Goal: Task Accomplishment & Management: Manage account settings

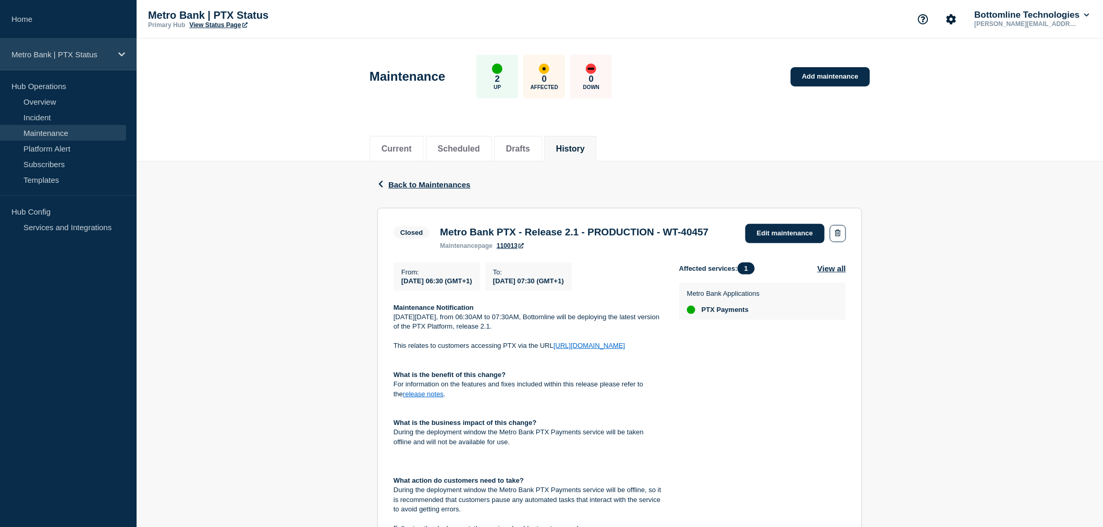
click at [83, 54] on p "Metro Bank | PTX Status" at bounding box center [61, 54] width 100 height 9
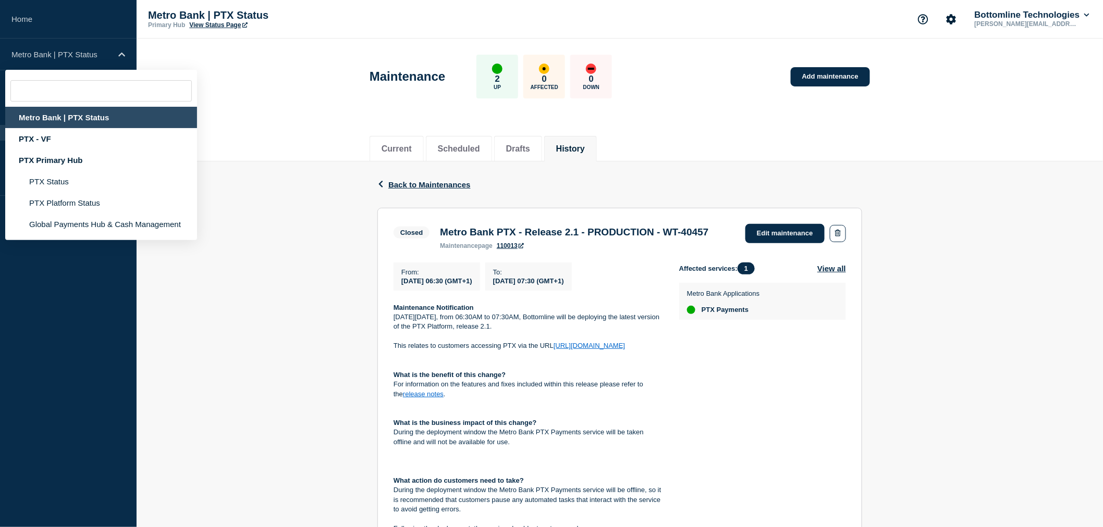
click at [63, 113] on div "Metro Bank | PTX Status" at bounding box center [101, 117] width 192 height 21
click at [132, 39] on div "Metro Bank | PTX Status" at bounding box center [68, 55] width 137 height 32
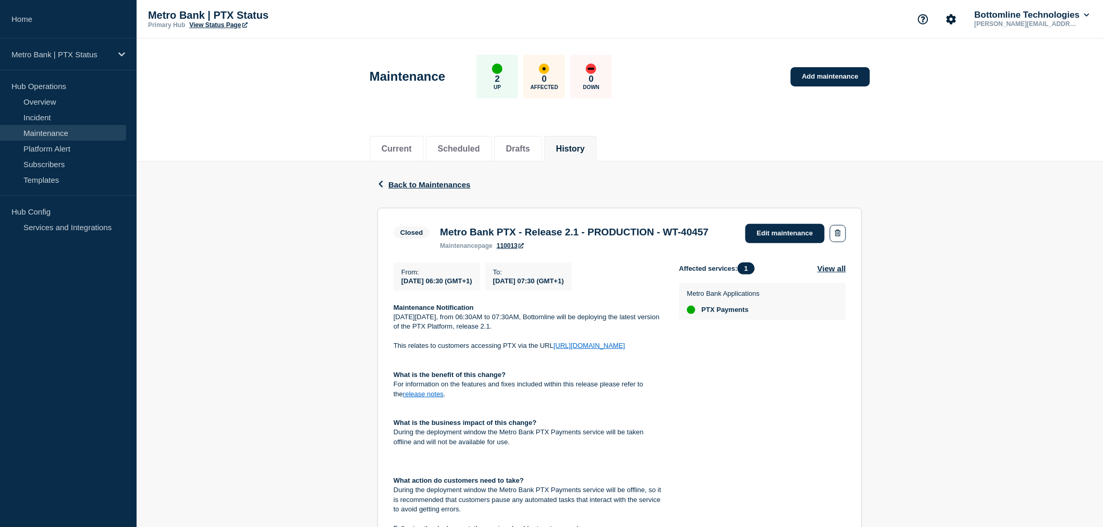
click at [191, 76] on header "Maintenance 2 Up 0 Affected 0 Down Add maintenance" at bounding box center [620, 82] width 966 height 87
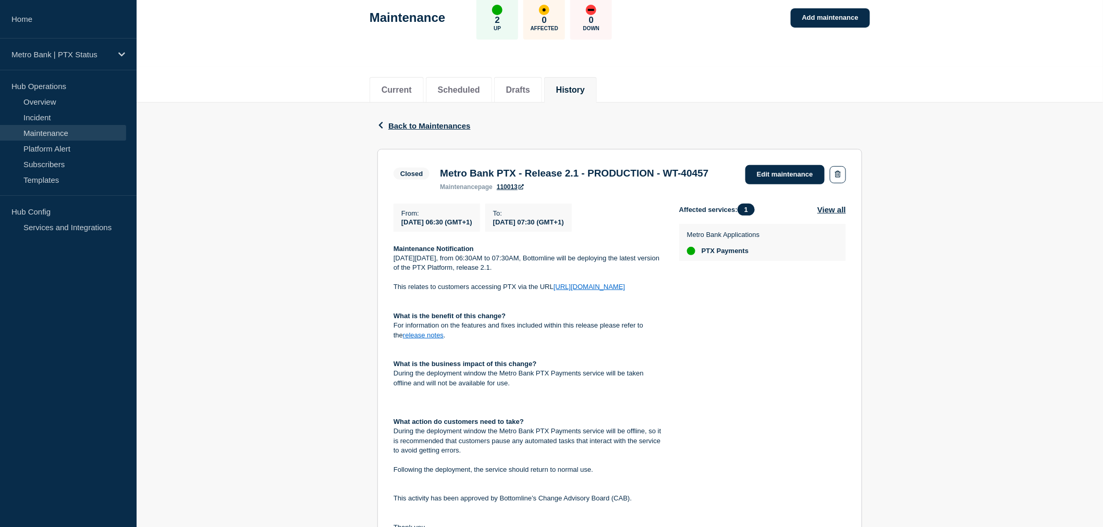
scroll to position [116, 0]
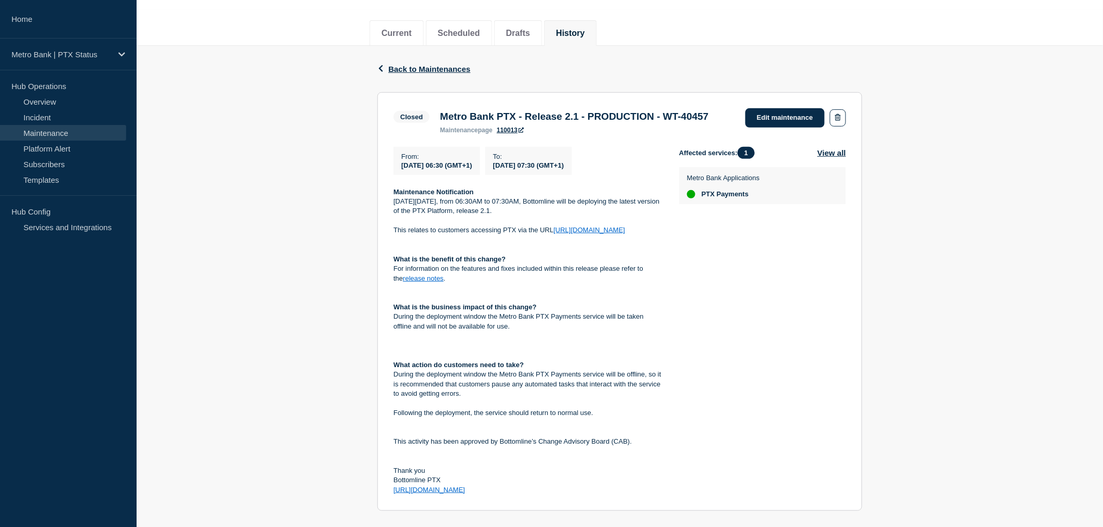
click at [403, 282] on link "release notes" at bounding box center [423, 279] width 41 height 8
click at [580, 122] on h3 "Metro Bank PTX - Release 2.1 - PRODUCTION - WT-40457" at bounding box center [574, 116] width 268 height 11
click at [793, 53] on div "Back Back to Maintenances" at bounding box center [619, 69] width 485 height 46
click at [295, 212] on div "Back Back to Maintenances Closed Metro Bank PTX - Release 2.1 - PRODUCTION - WT…" at bounding box center [620, 323] width 966 height 554
click at [481, 197] on p "Maintenance Notification" at bounding box center [528, 192] width 269 height 9
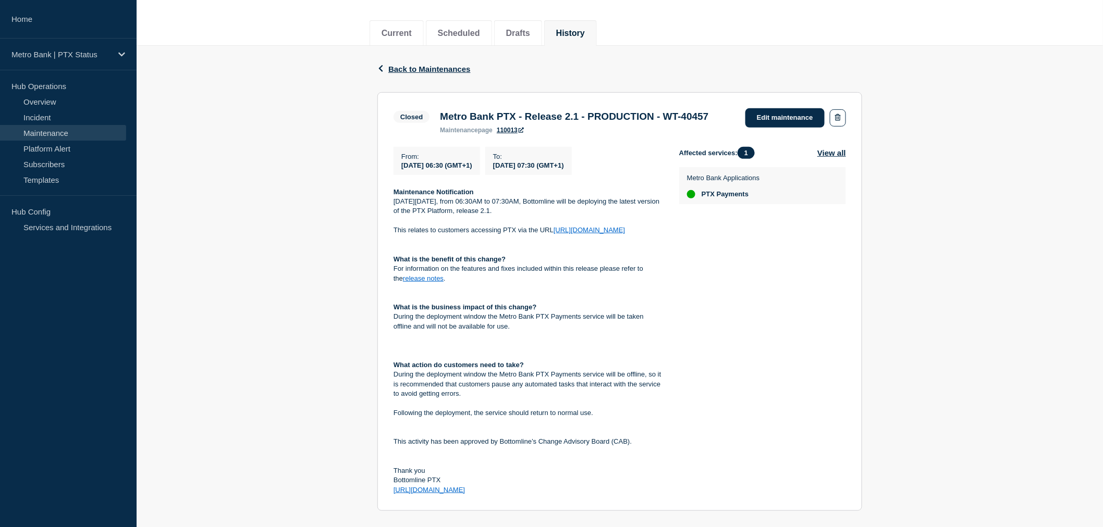
click at [483, 197] on p "Maintenance Notification" at bounding box center [528, 192] width 269 height 9
drag, startPoint x: 483, startPoint y: 210, endPoint x: 388, endPoint y: 195, distance: 96.0
click at [388, 195] on section "Closed Metro Bank PTX - Release 2.1 - PRODUCTION - WT-40457 maintenance page 11…" at bounding box center [619, 302] width 485 height 420
drag, startPoint x: 395, startPoint y: 167, endPoint x: 539, endPoint y: 204, distance: 149.7
click at [534, 205] on div "From : 2024-07-16 06:30 (GMT+1) To : 2024-07-16 07:30 (GMT+1) Maintenance Notif…" at bounding box center [537, 321] width 286 height 349
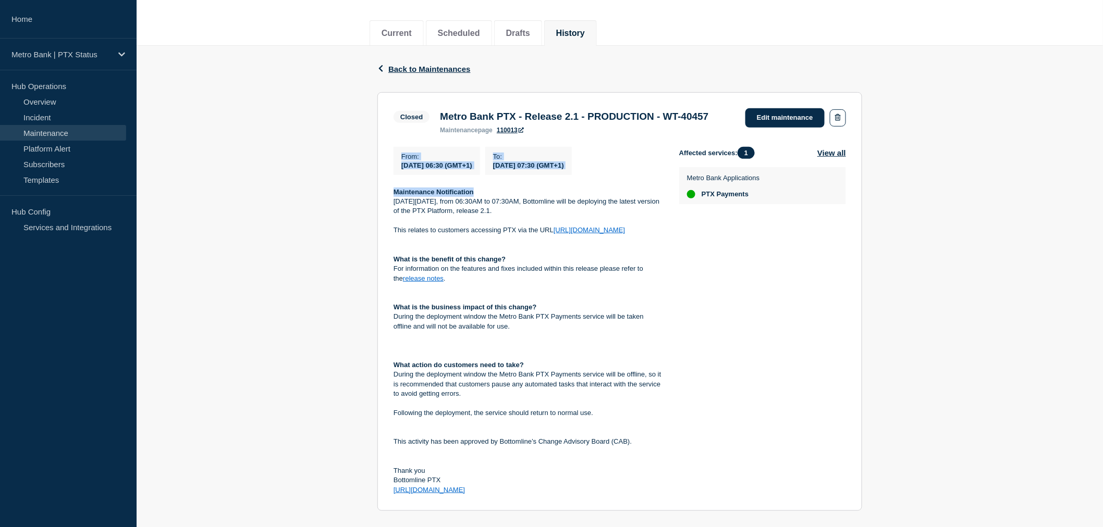
click at [540, 197] on p "Maintenance Notification" at bounding box center [528, 192] width 269 height 9
click at [756, 316] on div "Affected services: 1 View all Metro Bank Applications PTX Payments" at bounding box center [762, 321] width 167 height 349
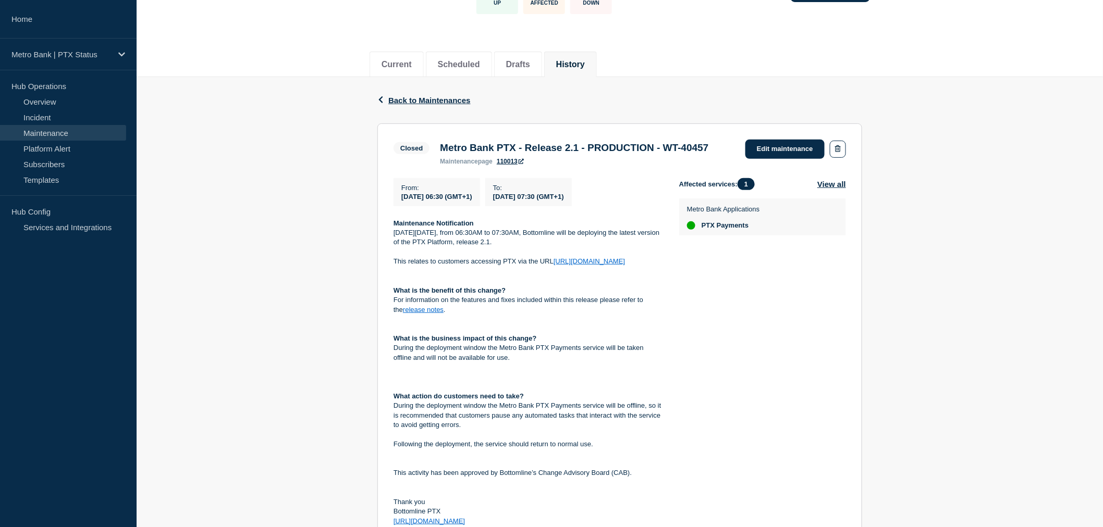
scroll to position [0, 0]
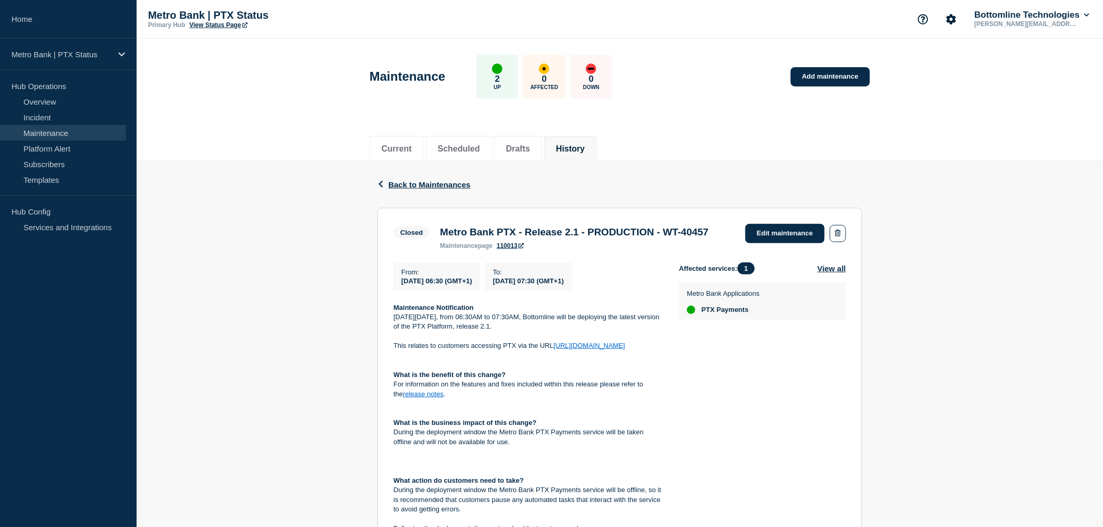
click at [472, 332] on p "On Tuesday 16th July 2024, from 06:30AM to 07:30AM, Bottomline will be deployin…" at bounding box center [528, 322] width 269 height 19
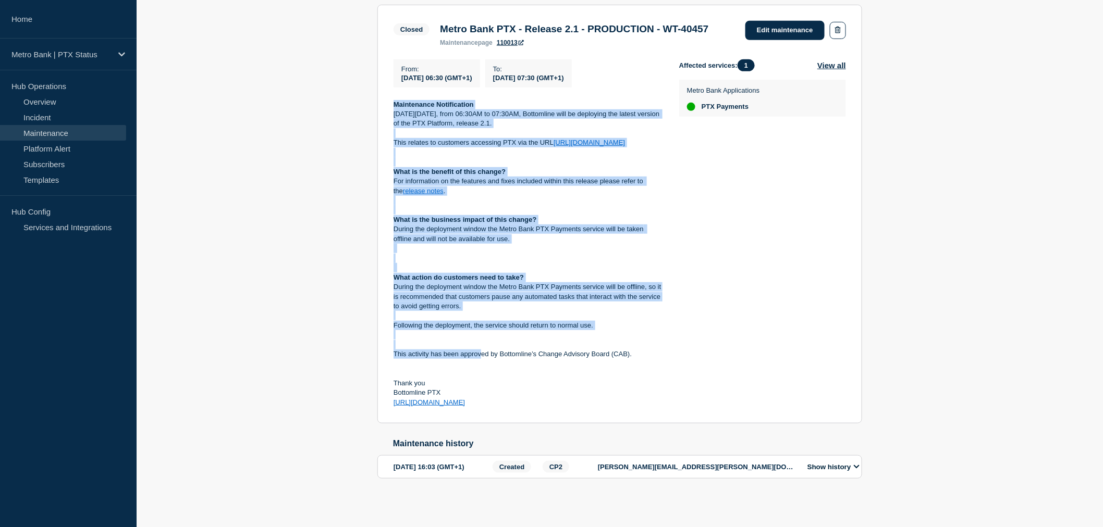
scroll to position [231, 0]
drag, startPoint x: 395, startPoint y: 321, endPoint x: 495, endPoint y: 392, distance: 123.7
click at [495, 395] on div "Maintenance Notification On Tuesday 16th July 2024, from 06:30AM to 07:30AM, Bo…" at bounding box center [528, 254] width 269 height 308
copy div "Maintenance Notification On Tuesday 16th July 2024, from 06:30AM to 07:30AM, Bo…"
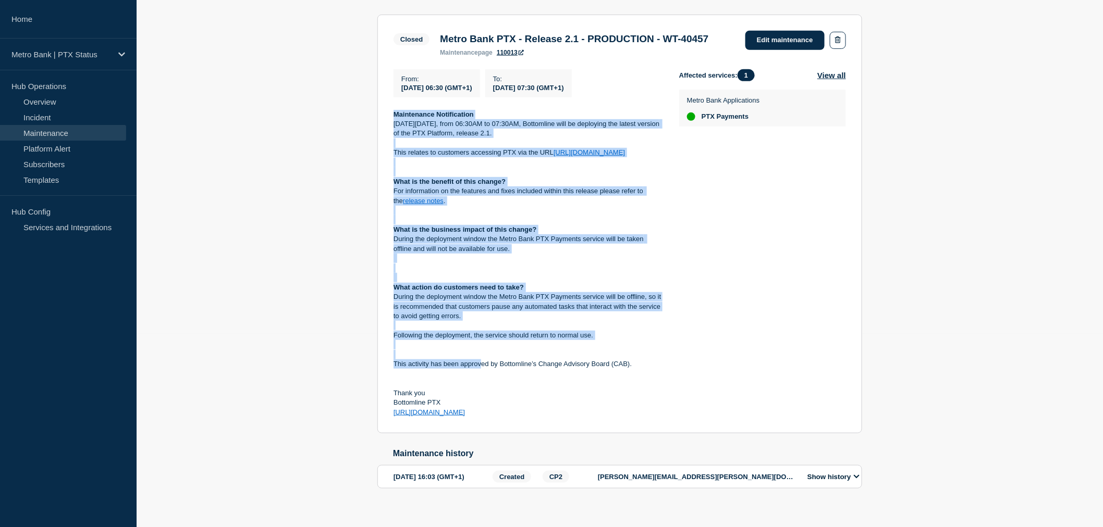
scroll to position [173, 0]
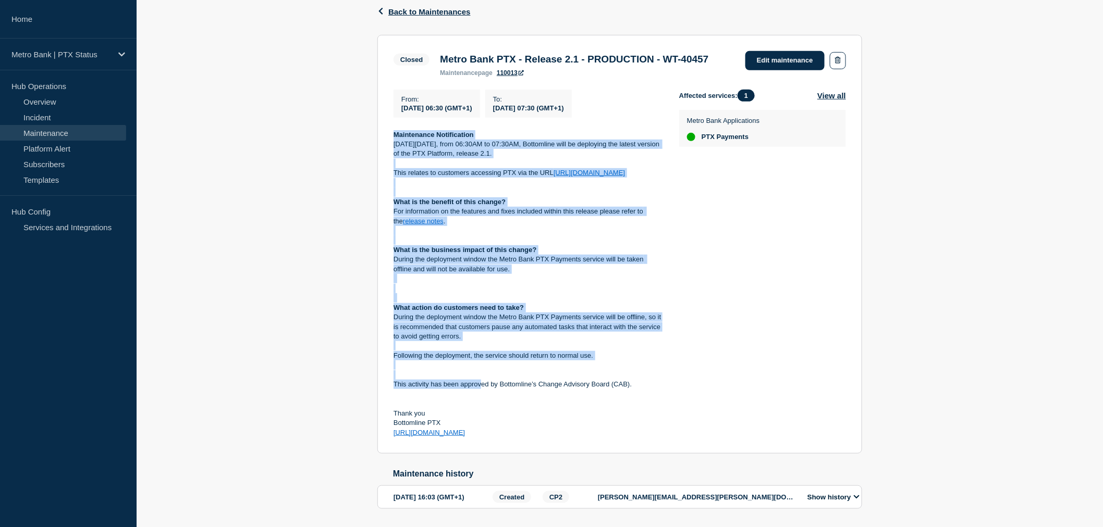
copy div "Maintenance Notification On Tuesday 16th July 2024, from 06:30AM to 07:30AM, Bo…"
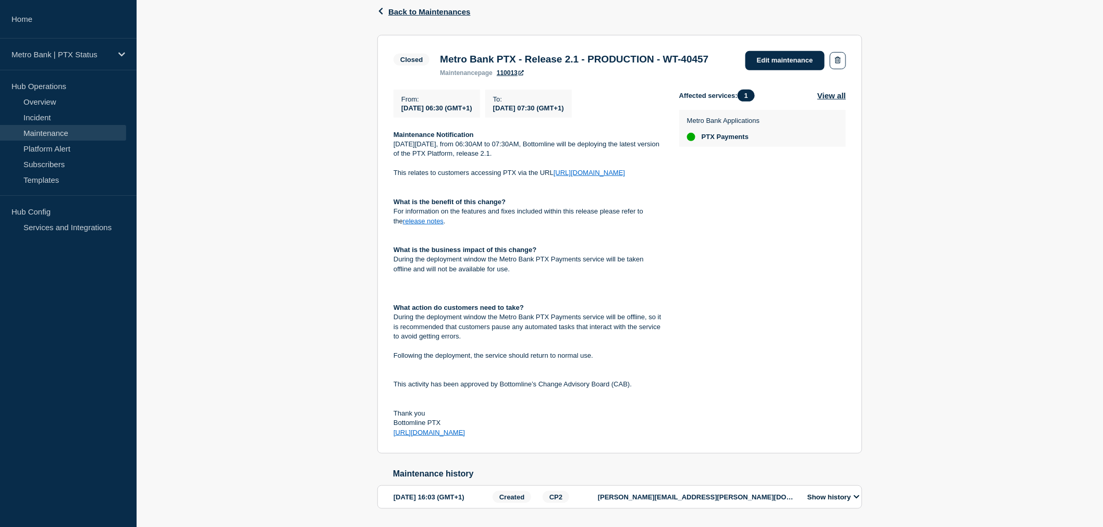
click at [752, 262] on div "Affected services: 1 View all Metro Bank Applications PTX Payments" at bounding box center [762, 264] width 167 height 349
drag, startPoint x: 513, startPoint y: 75, endPoint x: 426, endPoint y: 57, distance: 88.7
click at [426, 57] on div "Closed Metro Bank PTX - Release 2.1 - PRODUCTION - WT-40457 maintenance page 11…" at bounding box center [554, 64] width 321 height 26
copy div "Metro Bank PTX - Release 2.1 - PRODUCTION - WT-40457"
click at [956, 279] on div "Back Back to Maintenances Closed Metro Bank PTX - Release 2.1 - PRODUCTION - WT…" at bounding box center [620, 266] width 966 height 554
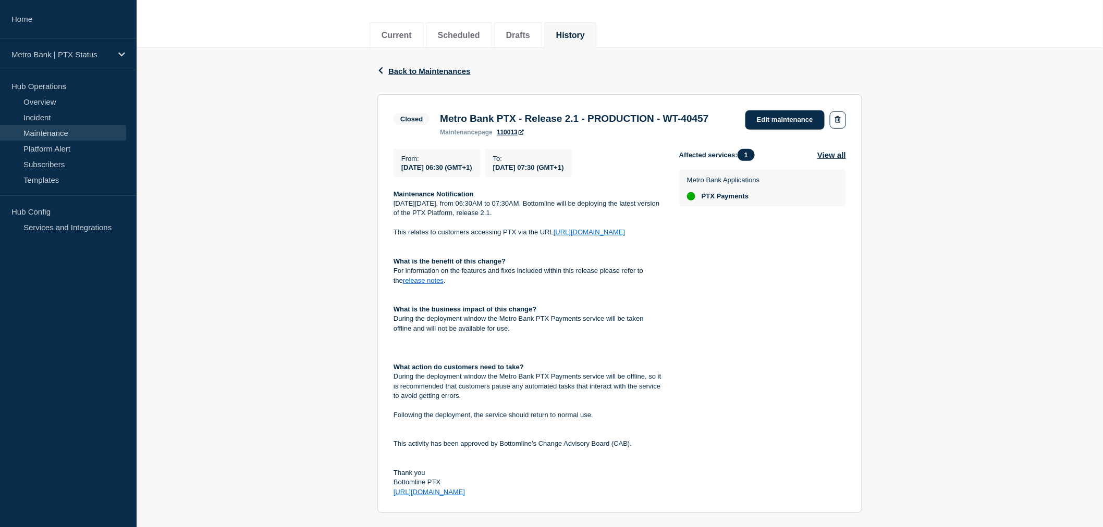
scroll to position [0, 0]
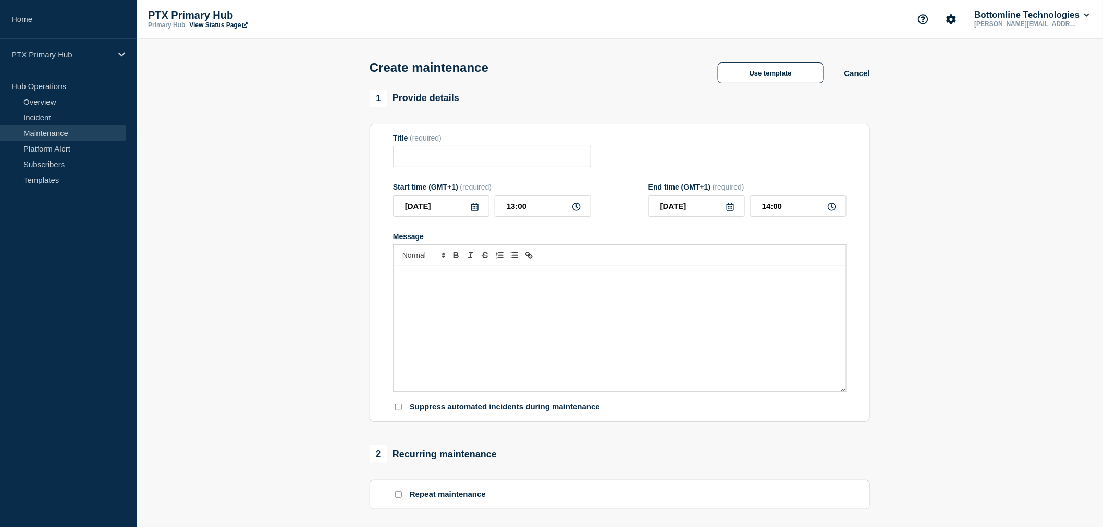
click at [569, 314] on div "Message" at bounding box center [620, 328] width 452 height 125
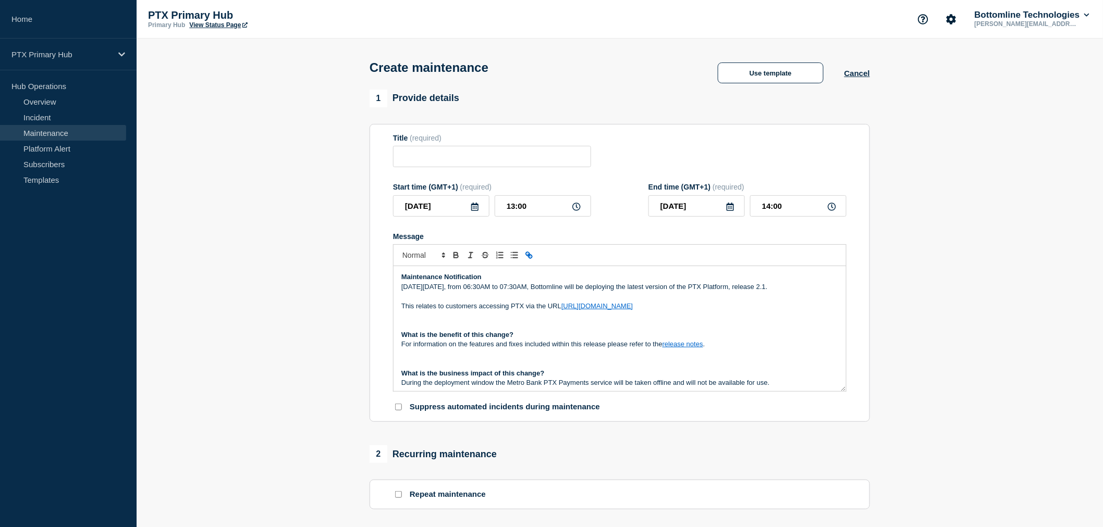
click at [688, 345] on link "release notes" at bounding box center [682, 344] width 41 height 8
click at [760, 330] on p "Message" at bounding box center [619, 325] width 437 height 9
click at [701, 348] on link "release notes" at bounding box center [682, 344] width 41 height 8
click at [719, 367] on link at bounding box center [706, 363] width 24 height 8
drag, startPoint x: 758, startPoint y: 338, endPoint x: 744, endPoint y: 342, distance: 14.2
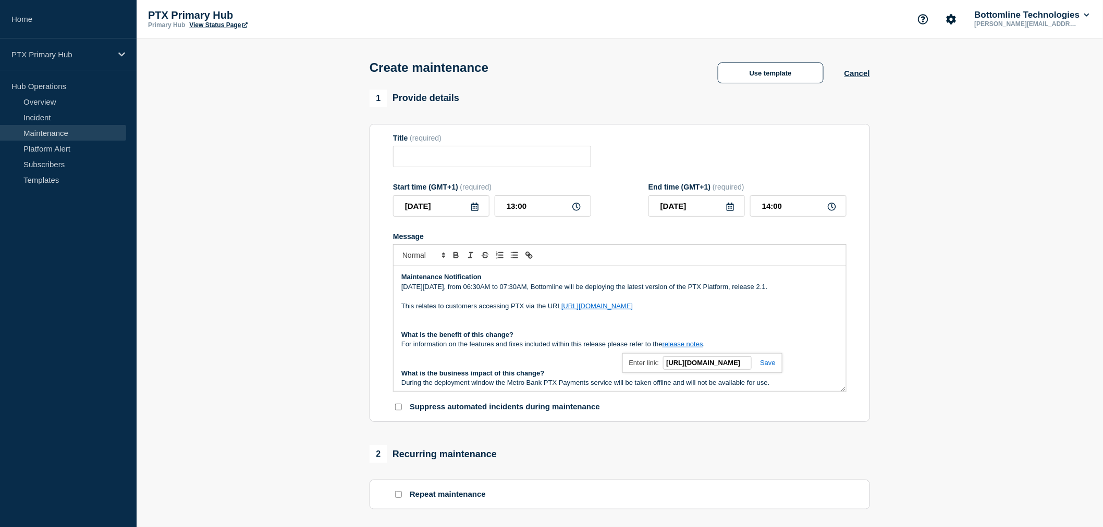
click at [758, 339] on p "What is the benefit of this change?" at bounding box center [619, 334] width 437 height 9
click at [695, 348] on link "release notes" at bounding box center [682, 344] width 41 height 8
click at [720, 330] on p "Message" at bounding box center [619, 325] width 437 height 9
click at [689, 345] on link "release notes" at bounding box center [682, 344] width 41 height 8
click at [694, 367] on link "https://bottomline-ptx.readme.io/docs/platform-21" at bounding box center [658, 364] width 71 height 14
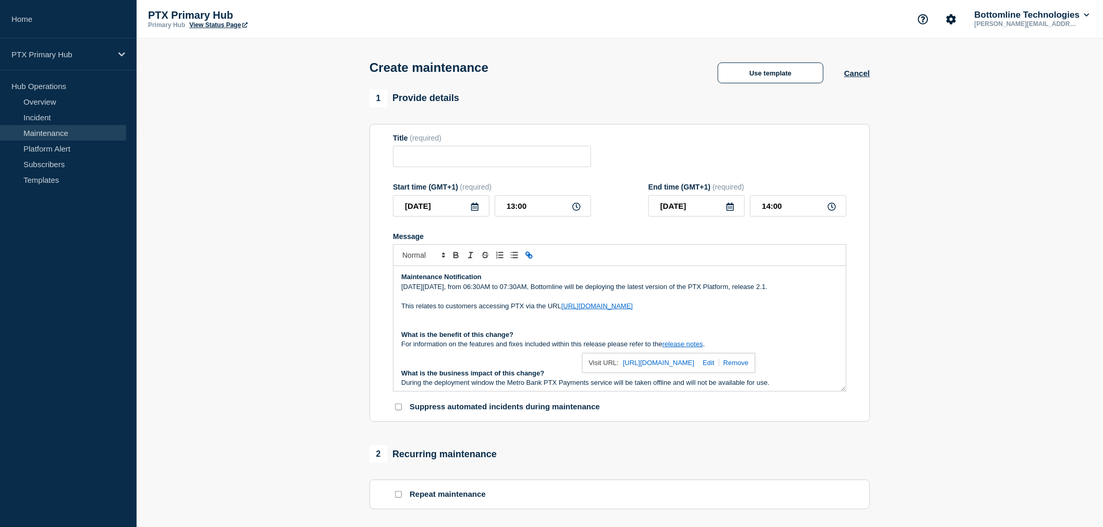
click at [719, 362] on link at bounding box center [706, 363] width 24 height 8
paste input "releases"
type input "https://bottomline-ptx.readme.io/docs/releases"
click at [753, 365] on link at bounding box center [751, 363] width 24 height 8
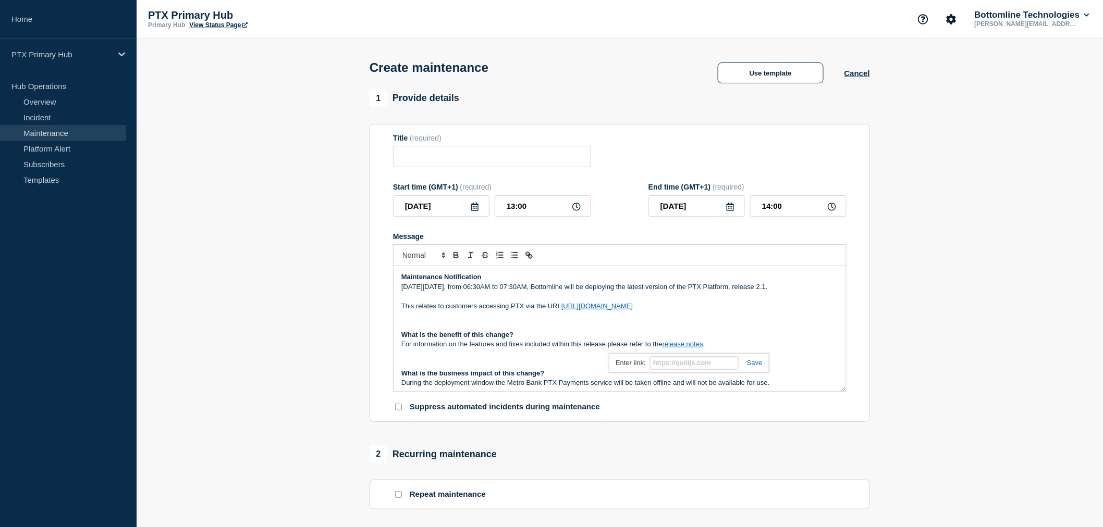
scroll to position [0, 0]
click at [440, 158] on input "Title" at bounding box center [492, 156] width 198 height 21
paste input "Metro Bank PTX - Release 2.1 - PRODUCTION - WT-40457"
type input "Metro Bank PTX - Release 2.1 - PRODUCTION - WT-40457"
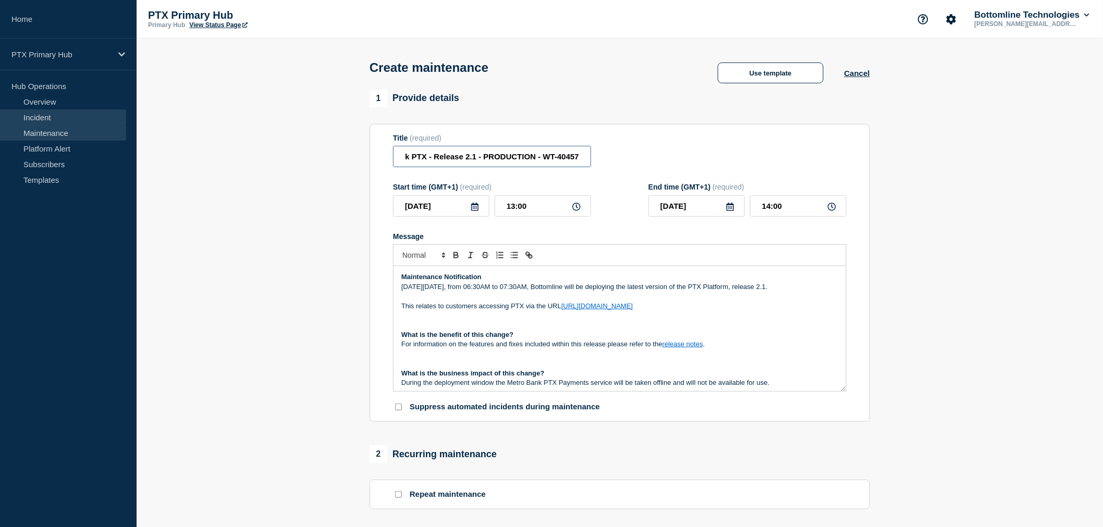
scroll to position [0, 0]
click at [482, 205] on input "[DATE]" at bounding box center [441, 205] width 96 height 21
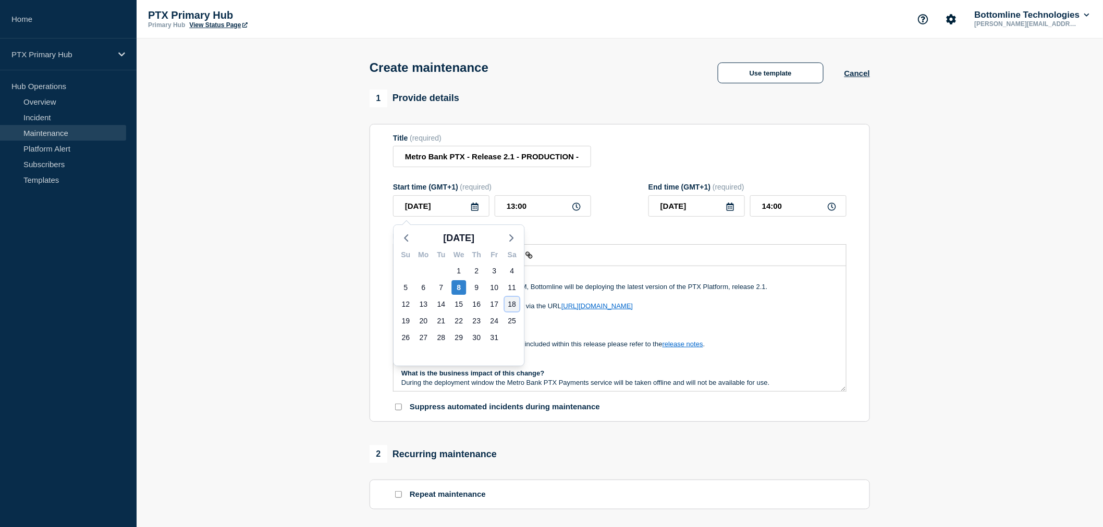
click at [518, 304] on div "18" at bounding box center [512, 304] width 15 height 15
type input "[DATE]"
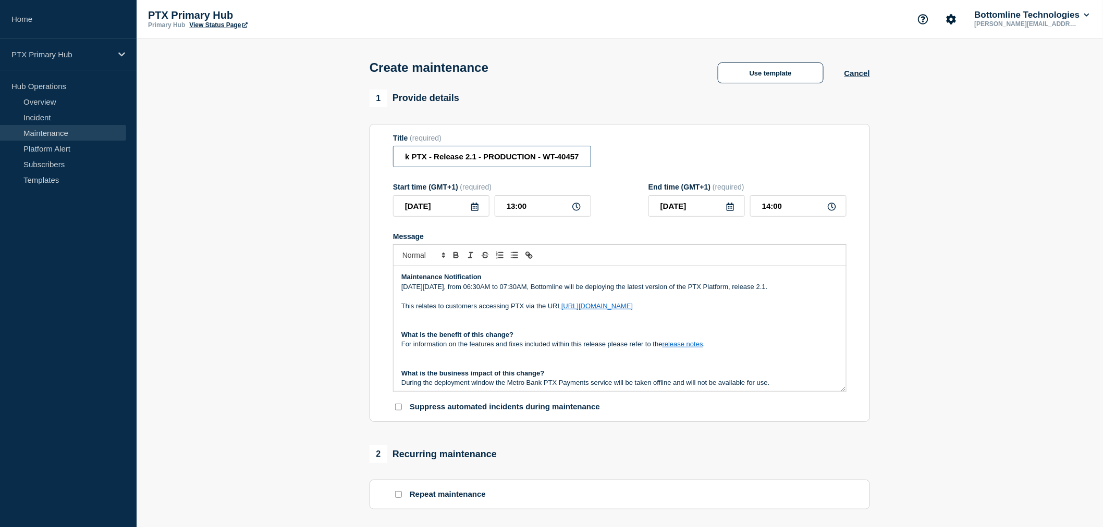
drag, startPoint x: 566, startPoint y: 154, endPoint x: 718, endPoint y: 150, distance: 152.3
click at [718, 150] on div "Title (required) Metro Bank PTX - Release 2.1 - PRODUCTION - WT-40457" at bounding box center [619, 151] width 453 height 34
click at [554, 145] on div "Title (required) Metro Bank PTX - Release 2.1 - PRODUCTION - WT-40457" at bounding box center [492, 151] width 198 height 34
drag, startPoint x: 543, startPoint y: 154, endPoint x: 612, endPoint y: 155, distance: 69.3
click at [629, 154] on div "Title (required) Metro Bank PTX - Release 2.1 - PRODUCTION - WT-40457" at bounding box center [619, 151] width 453 height 34
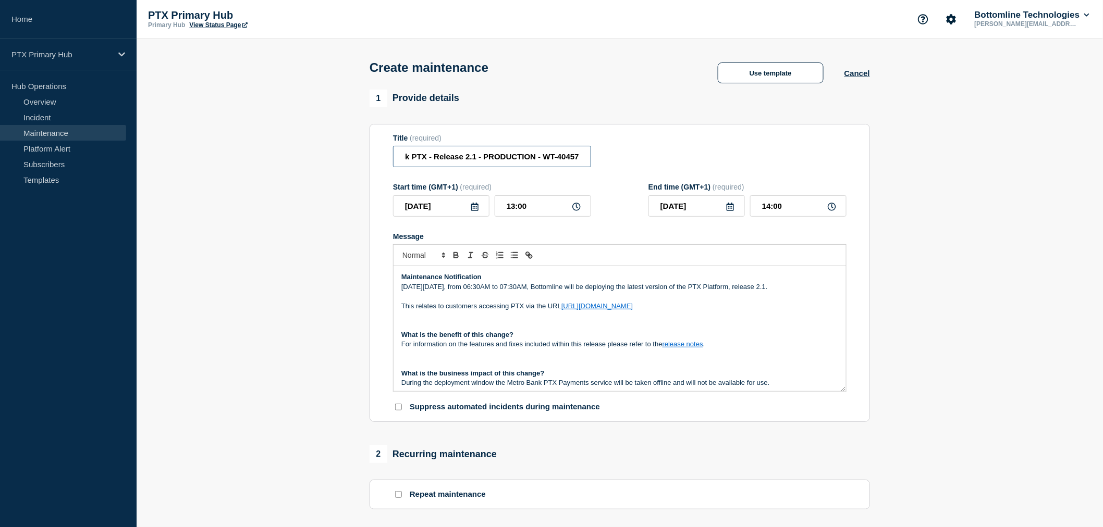
click at [569, 161] on input "Metro Bank PTX - Release 2.1 - PRODUCTION - WT-40457" at bounding box center [492, 156] width 198 height 21
drag, startPoint x: 546, startPoint y: 158, endPoint x: 586, endPoint y: 157, distance: 39.6
click at [590, 157] on input "Metro Bank PTX - Release 2.1 - PRODUCTION - WT-40457" at bounding box center [492, 156] width 198 height 21
click at [556, 160] on input "Metro Bank PTX - Release 2.1 - PRODUCTION - WT-40457" at bounding box center [492, 156] width 198 height 21
click at [540, 158] on input "Metro Bank PTX - Release 2.1 - PRODUCTION - WT-40457" at bounding box center [492, 156] width 198 height 21
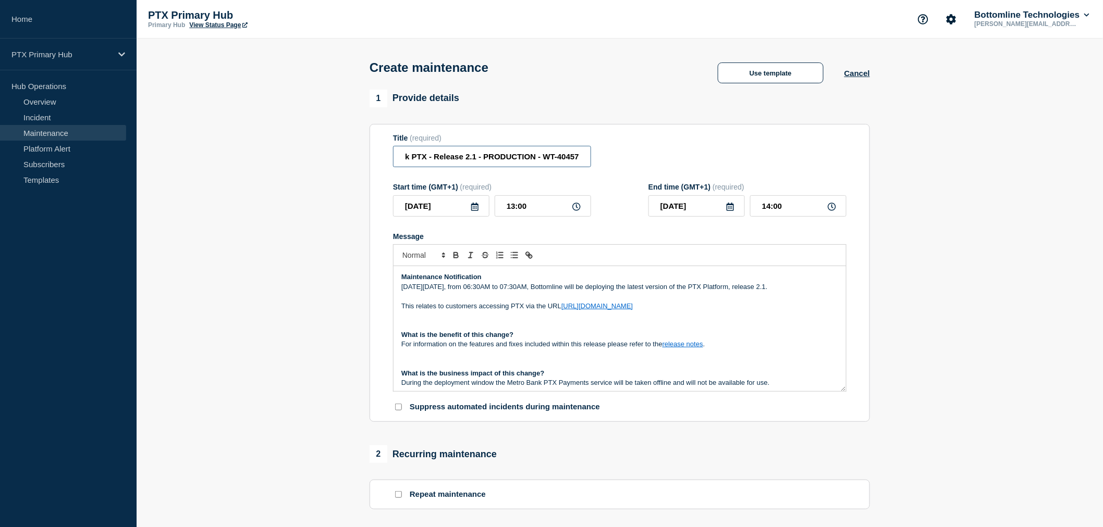
drag, startPoint x: 543, startPoint y: 161, endPoint x: 619, endPoint y: 159, distance: 76.1
click at [619, 159] on div "Title (required) Metro Bank PTX - Release 2.1 - PRODUCTION - WT-40457" at bounding box center [619, 151] width 453 height 34
paste input "59022"
type input "Metro Bank PTX - Release 2.1 - PRODUCTION - WT-59022"
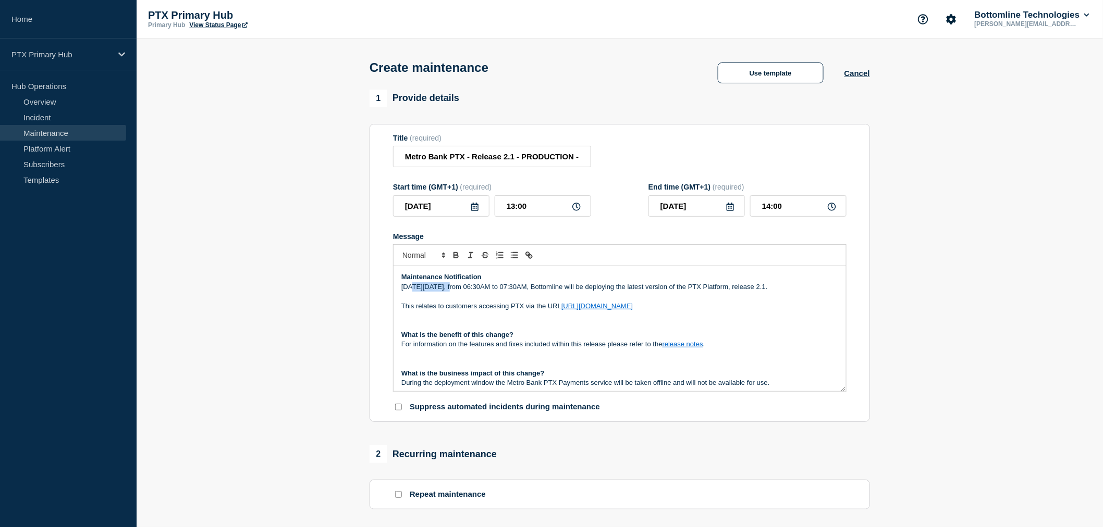
drag, startPoint x: 454, startPoint y: 289, endPoint x: 412, endPoint y: 289, distance: 42.2
click at [412, 289] on p "On Tuesday 16th July 2024, from 06:30AM to 07:30AM, Bottomline will be deployin…" at bounding box center [619, 286] width 437 height 9
click at [444, 292] on p "On Saturday 18th July 2024, from 06:30AM to 07:30AM, Bottomline will be deployi…" at bounding box center [619, 286] width 437 height 9
drag, startPoint x: 468, startPoint y: 290, endPoint x: 457, endPoint y: 287, distance: 11.9
click at [457, 287] on p "On Saturday 18th July 2024, from 06:30AM to 07:30AM, Bottomline will be deployi…" at bounding box center [619, 286] width 437 height 9
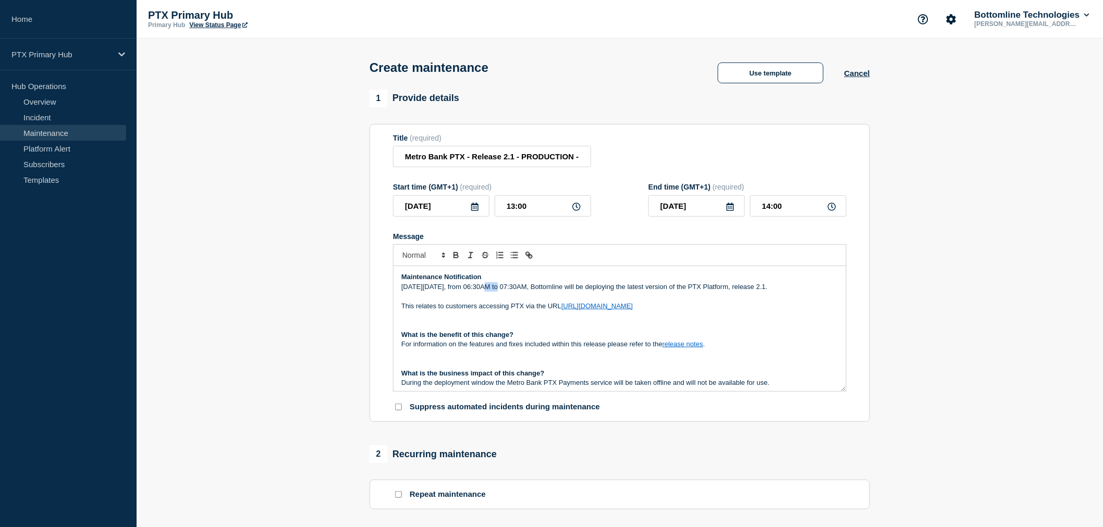
click at [481, 289] on p "On Saturday 18th October 2024, from 06:30AM to 07:30AM, Bottomline will be depl…" at bounding box center [619, 286] width 437 height 9
click at [512, 288] on p "On Saturday 18th October from 06:30AM to 07:30AM, Bottomline will be deploying …" at bounding box center [619, 286] width 437 height 9
click at [541, 289] on p "On Saturday 18th October from 06:00AM to 07:30AM, Bottomline will be deploying …" at bounding box center [619, 286] width 437 height 9
click at [548, 288] on p "On Saturday 18th October from 06:00AM to 08:30AM, Bottomline will be deploying …" at bounding box center [619, 286] width 437 height 9
click at [763, 316] on p "Message" at bounding box center [619, 315] width 437 height 9
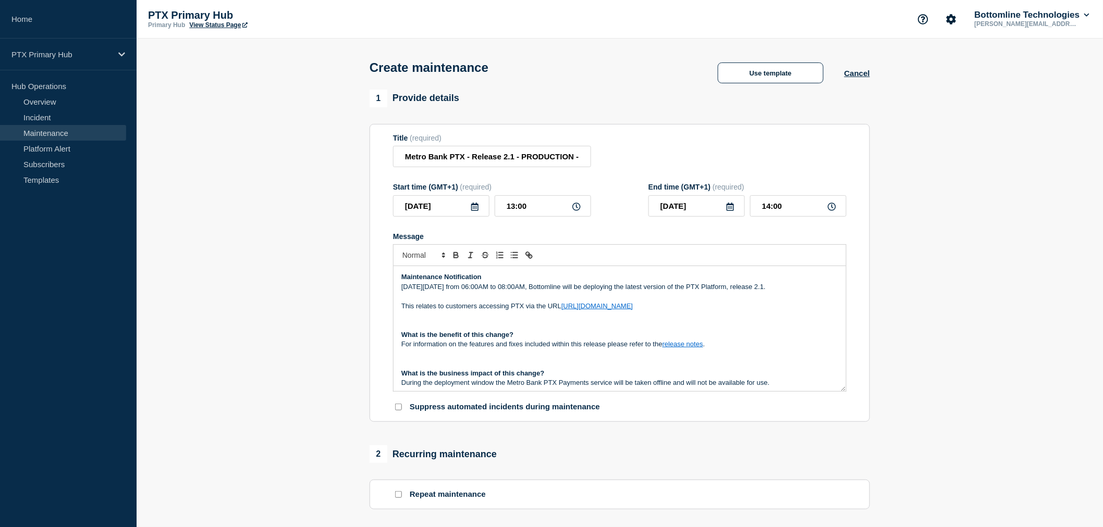
click at [446, 250] on div at bounding box center [619, 255] width 453 height 22
click at [457, 308] on p "This relates to customers accessing PTX via the URL https://metrobank.pt-x.com" at bounding box center [619, 306] width 437 height 9
click at [460, 301] on p "Message" at bounding box center [619, 296] width 437 height 9
click at [471, 295] on p "Message" at bounding box center [619, 296] width 437 height 9
copy div "Maintenance Notification [DATE][DATE] from 06:00AM to 08:00AM, Bottomline will …"
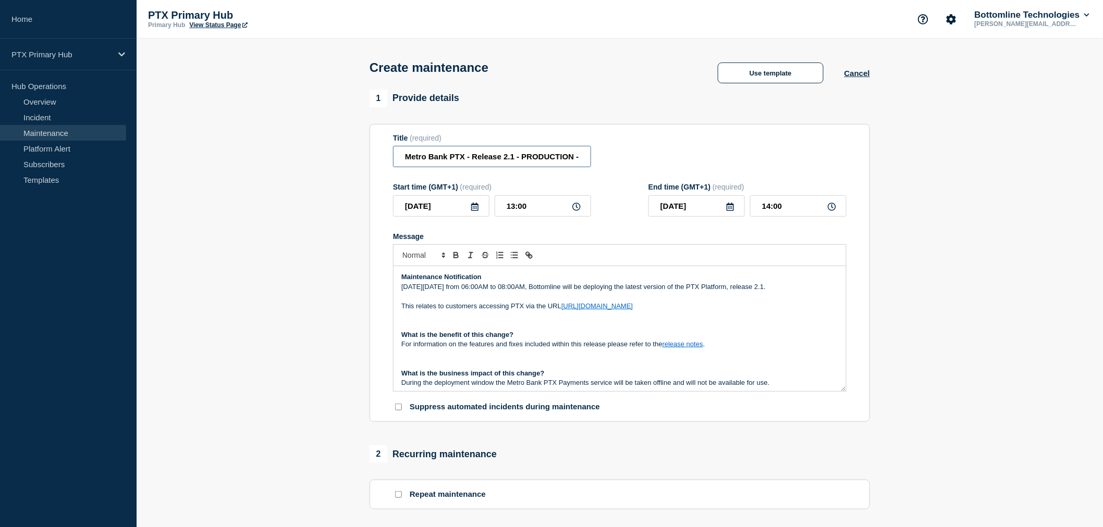
click at [431, 158] on input "Metro Bank PTX - Release 2.1 - PRODUCTION - WT-59022" at bounding box center [492, 156] width 198 height 21
click at [459, 304] on p "This relates to customers accessing PTX via the URL https://metrobank.pt-x.com" at bounding box center [619, 306] width 437 height 9
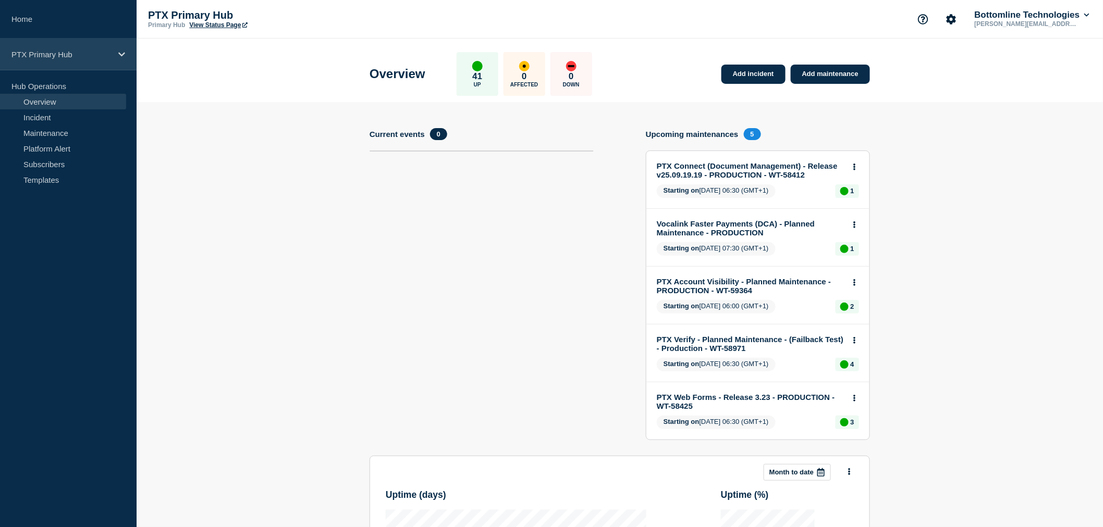
click at [40, 54] on p "PTX Primary Hub" at bounding box center [61, 54] width 100 height 9
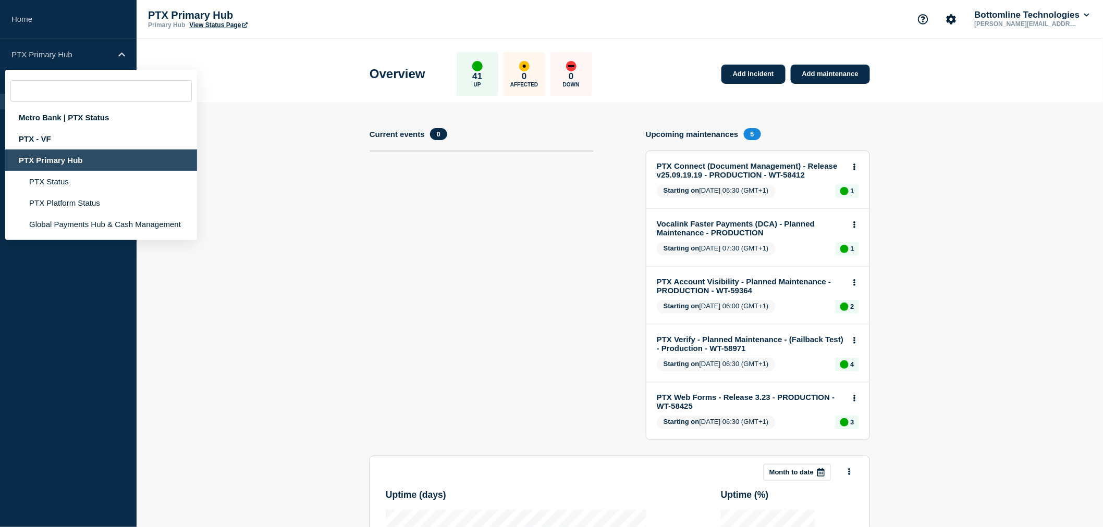
click at [65, 157] on div "PTX Primary Hub" at bounding box center [101, 160] width 192 height 21
click at [45, 159] on div "PTX Primary Hub" at bounding box center [101, 160] width 192 height 21
click at [303, 146] on section "Add incident Add maintenance Current events 0 Upcoming maintenances 5 PTX Conne…" at bounding box center [620, 444] width 966 height 684
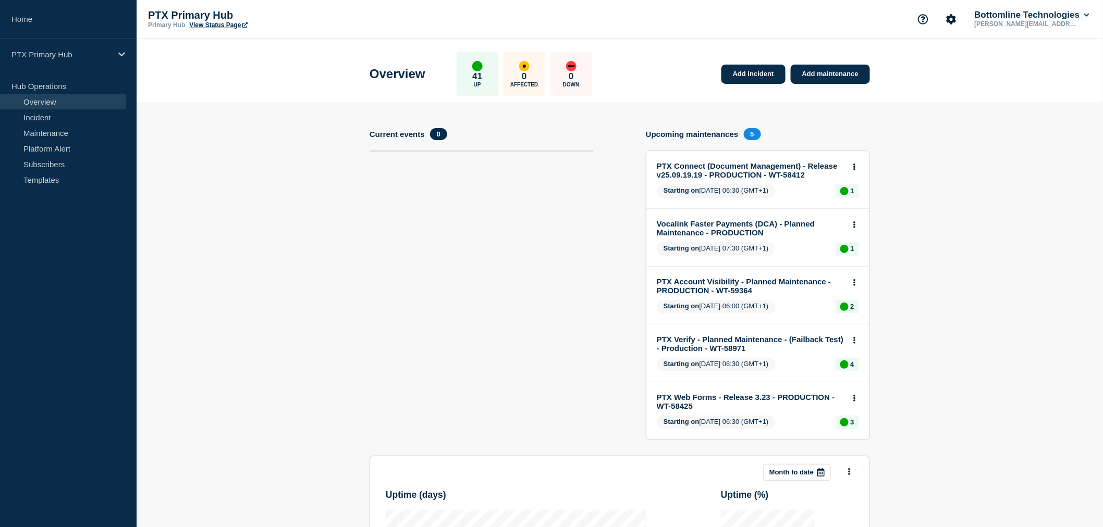
click at [47, 89] on p "Hub Operations" at bounding box center [68, 86] width 137 height 16
click at [48, 60] on div "PTX Primary Hub" at bounding box center [68, 55] width 137 height 32
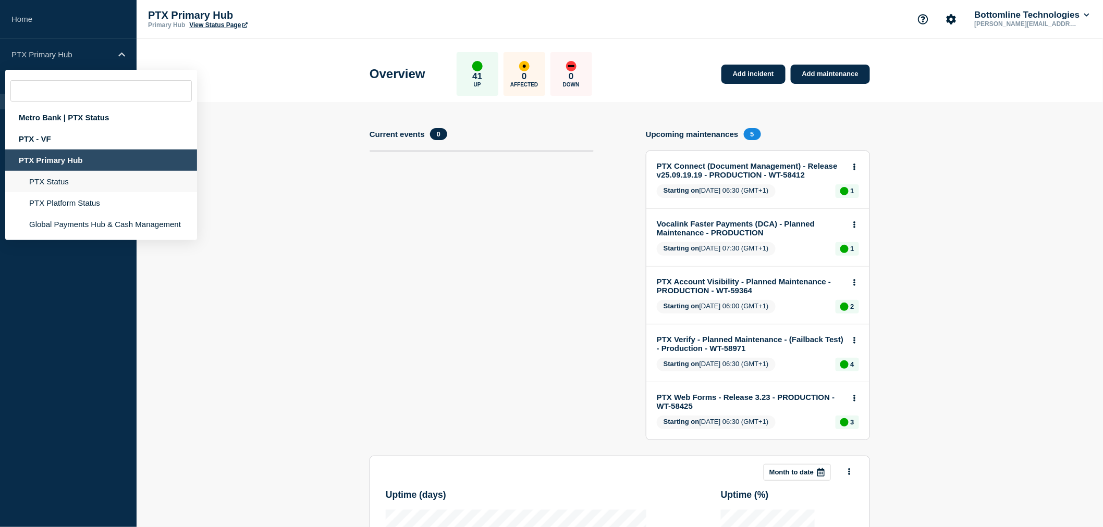
click at [68, 185] on li "PTX Status" at bounding box center [101, 181] width 192 height 21
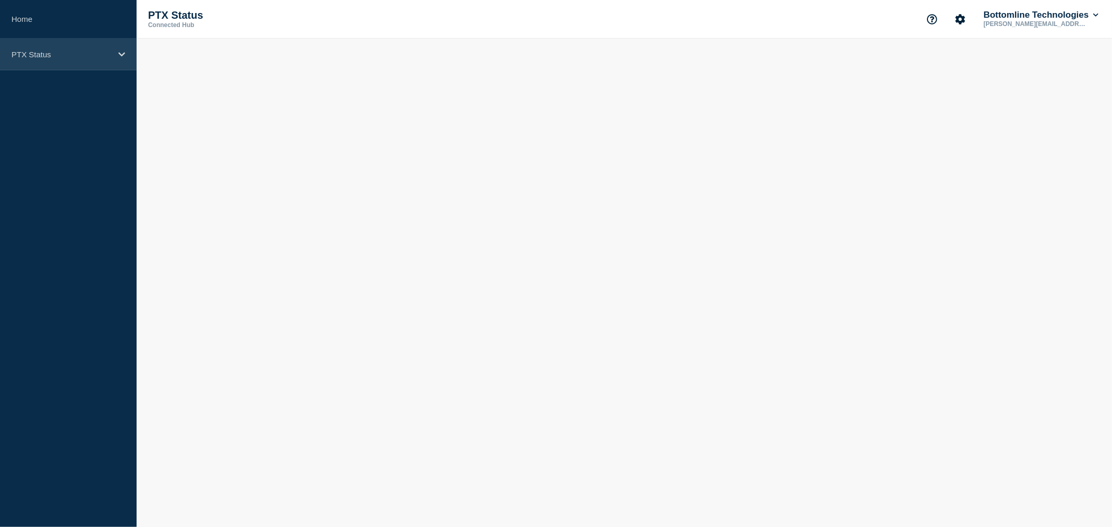
click at [60, 54] on p "PTX Status" at bounding box center [61, 54] width 100 height 9
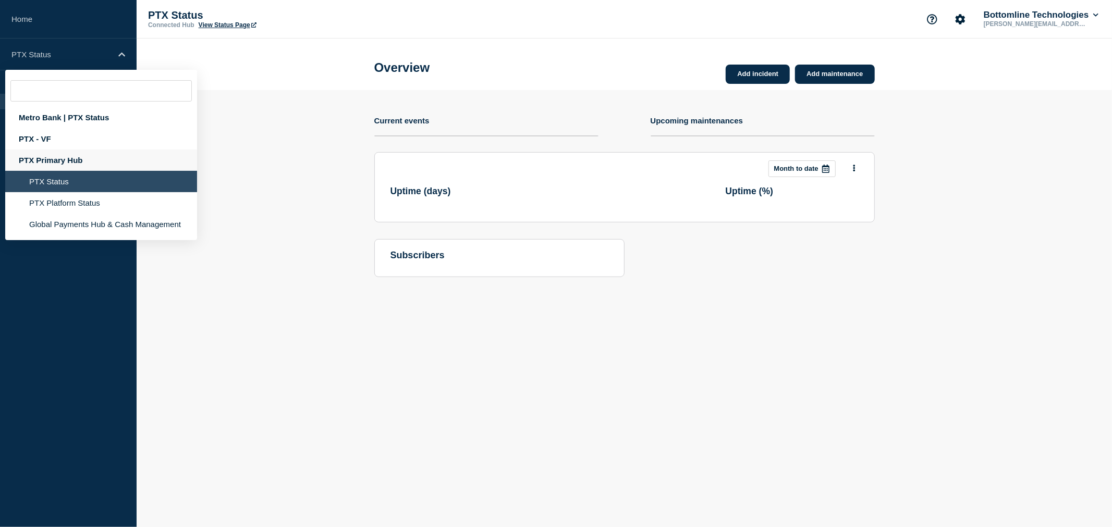
click at [63, 154] on div "PTX Primary Hub" at bounding box center [101, 160] width 192 height 21
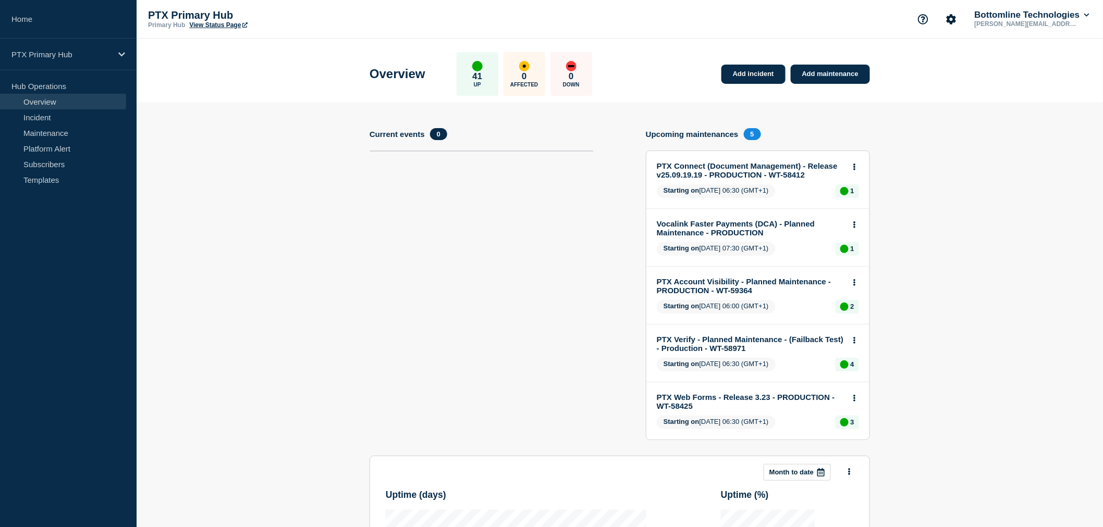
click at [381, 267] on section "Current events 0" at bounding box center [482, 292] width 224 height 328
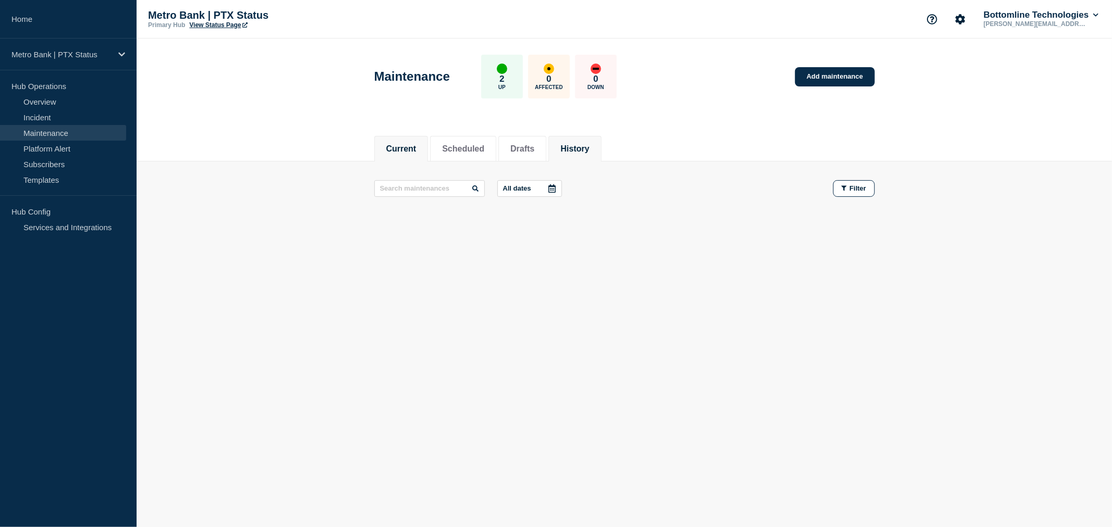
click at [586, 152] on button "History" at bounding box center [574, 148] width 29 height 9
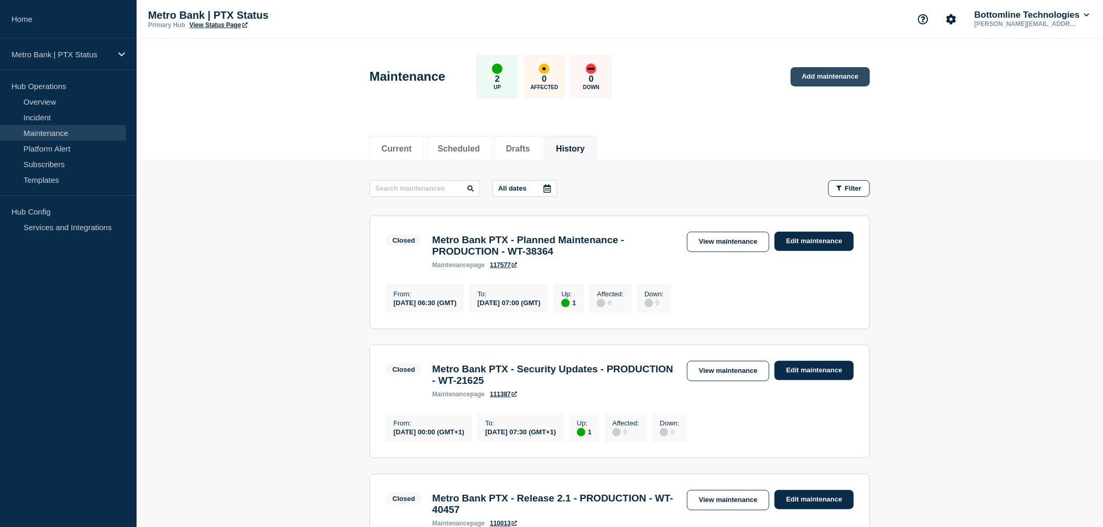
click at [825, 83] on link "Add maintenance" at bounding box center [830, 76] width 79 height 19
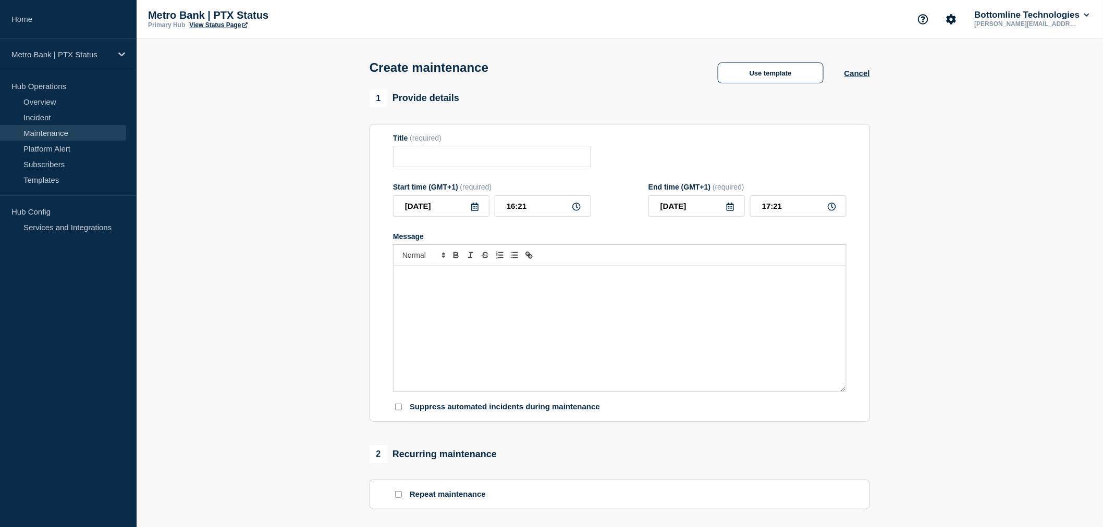
click at [788, 342] on div "Message" at bounding box center [620, 328] width 452 height 125
click at [688, 329] on div "Message" at bounding box center [620, 328] width 452 height 125
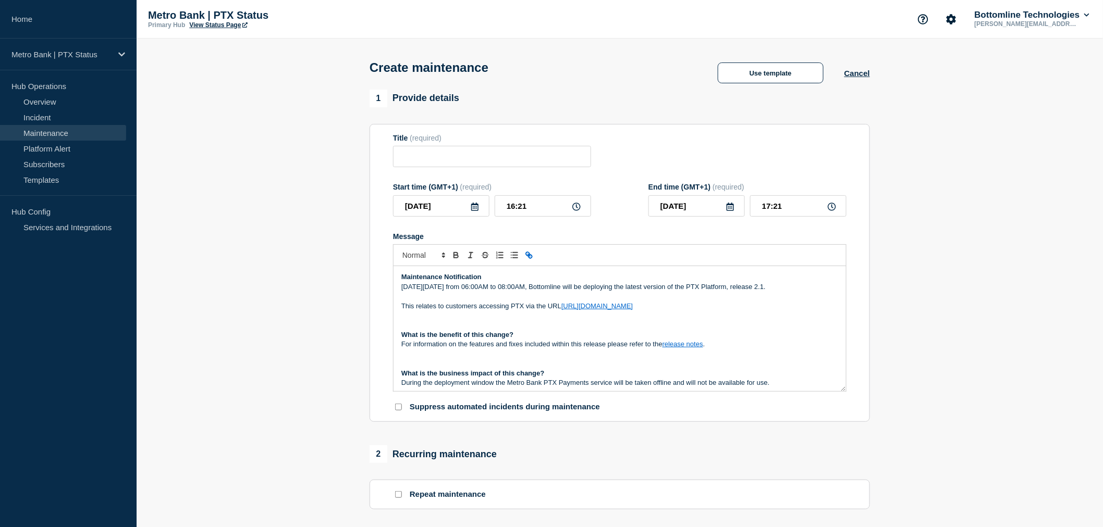
scroll to position [149, 0]
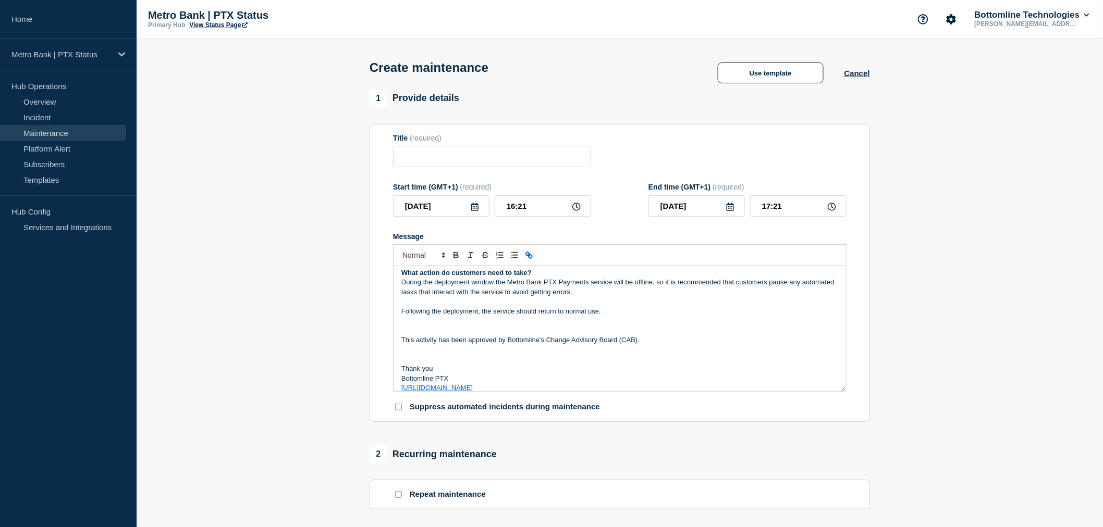
click at [474, 210] on icon at bounding box center [475, 207] width 8 height 8
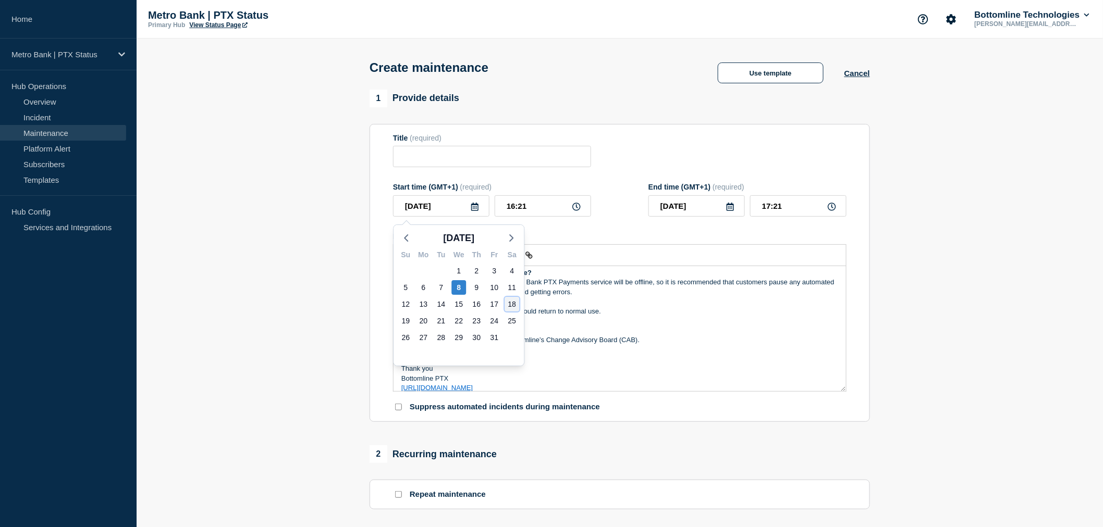
click at [513, 305] on div "18" at bounding box center [512, 304] width 15 height 15
type input "[DATE]"
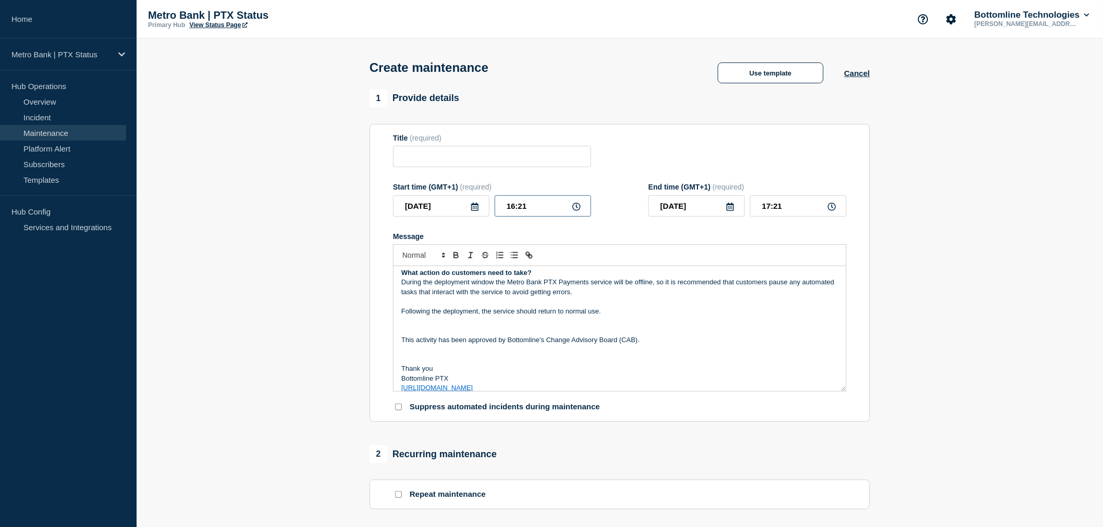
drag, startPoint x: 534, startPoint y: 204, endPoint x: 439, endPoint y: 194, distance: 95.9
click at [439, 194] on div "Start time (GMT+1) (required) [DATE] 16:21" at bounding box center [492, 200] width 198 height 34
type input "06:00"
drag, startPoint x: 794, startPoint y: 206, endPoint x: 632, endPoint y: 180, distance: 164.3
click at [632, 180] on form "Title (required) Start time (GMT+1) (required) [DATE] 06:00 End time (GMT+1) (r…" at bounding box center [619, 273] width 453 height 279
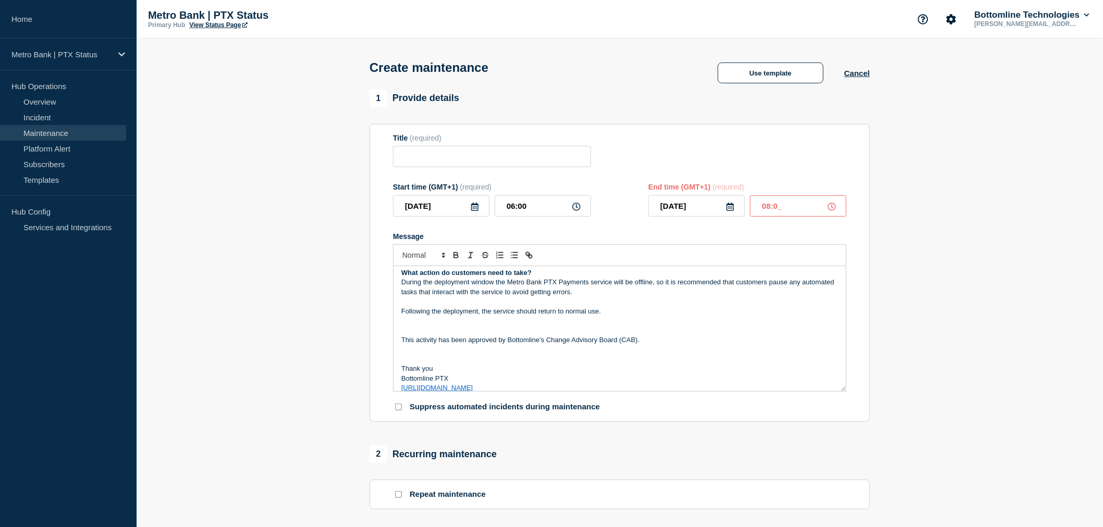
type input "08:00"
click at [632, 180] on form "Title (required) Start time (GMT+1) (required) [DATE] 06:00 End time (GMT+1) (r…" at bounding box center [619, 273] width 453 height 279
click at [523, 149] on input "Title" at bounding box center [492, 156] width 198 height 21
paste input "Metro Bank PTX - Release 2.1 - PRODUCTION - WT-59022"
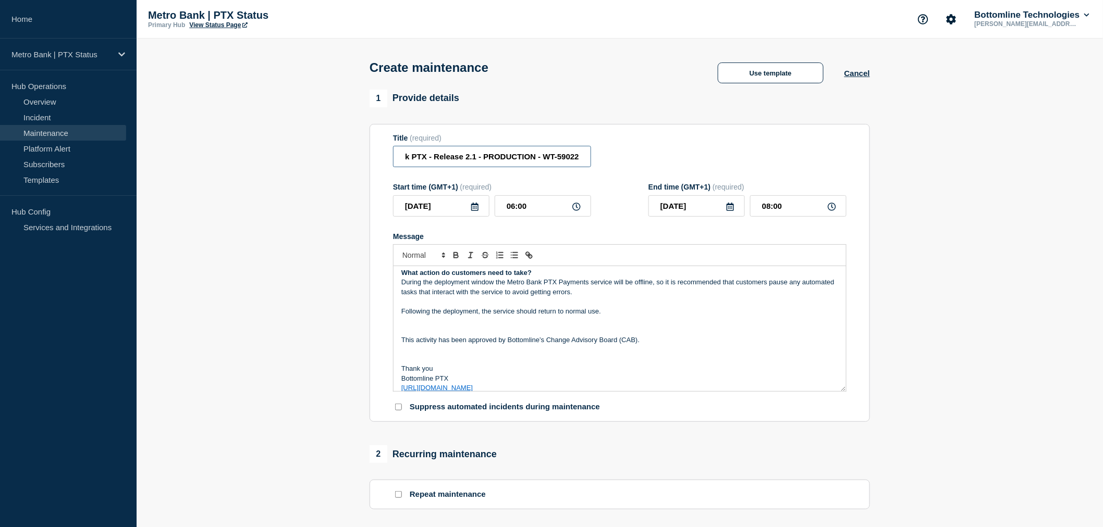
drag, startPoint x: 476, startPoint y: 161, endPoint x: 465, endPoint y: 162, distance: 11.5
click at [465, 162] on input "Metro Bank PTX - Release 2.1 - PRODUCTION - WT-59022" at bounding box center [492, 156] width 198 height 21
drag, startPoint x: 472, startPoint y: 159, endPoint x: 379, endPoint y: 154, distance: 93.0
click at [382, 154] on section "Title (required) Metro Bank PTX - Release - PRODUCTION - WT-59022 Start time (G…" at bounding box center [620, 273] width 500 height 299
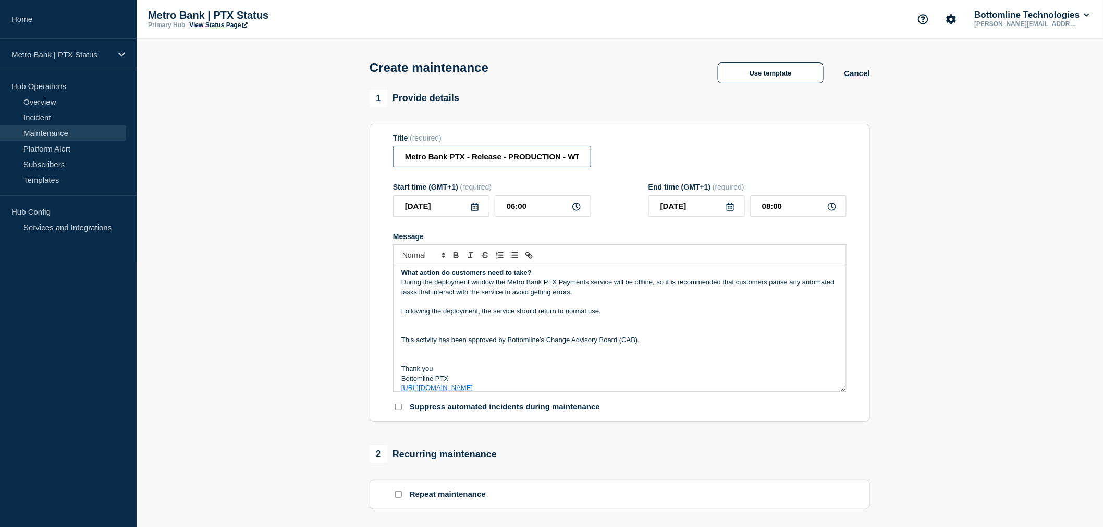
click at [495, 165] on input "Metro Bank PTX - Release - PRODUCTION - WT-59022" at bounding box center [492, 156] width 198 height 21
click at [407, 159] on input "Metro Bank PTX - Release - PRODUCTION - WT-59022" at bounding box center [492, 156] width 198 height 21
type input "Metro Bank PTX - Release - PRODUCTION - WT-59022"
click at [755, 374] on p "Thank you" at bounding box center [619, 368] width 437 height 9
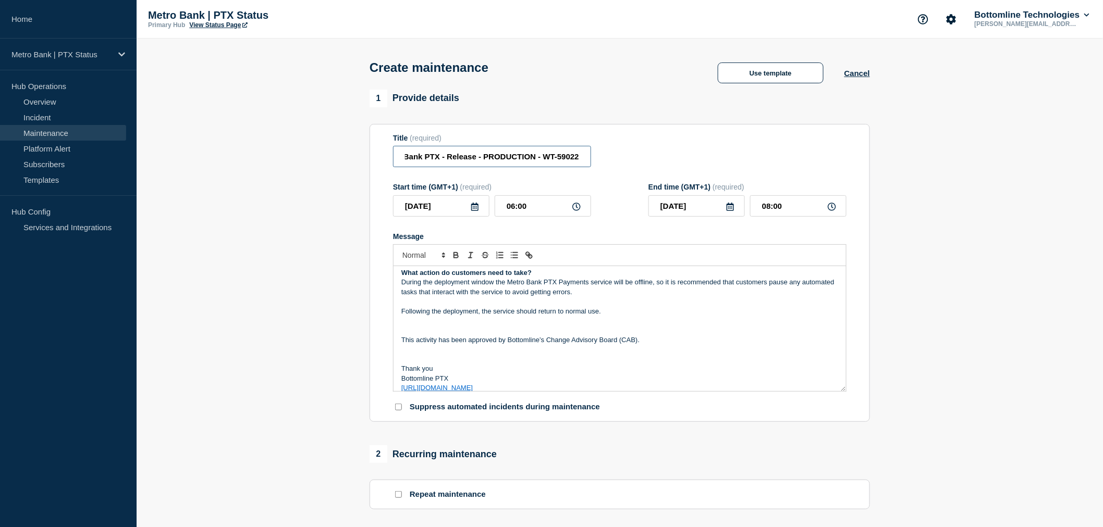
drag, startPoint x: 529, startPoint y: 159, endPoint x: 622, endPoint y: 155, distance: 92.8
click at [622, 155] on div "Title (required) Metro Bank PTX - Release - PRODUCTION - WT-59022" at bounding box center [619, 151] width 453 height 34
click at [638, 120] on div "1 Provide details Title (required) Metro Bank PTX - Release - PRODUCTION - WT-5…" at bounding box center [620, 256] width 500 height 333
click at [758, 314] on p "Following the deployment, the service should return to normal use." at bounding box center [619, 311] width 437 height 9
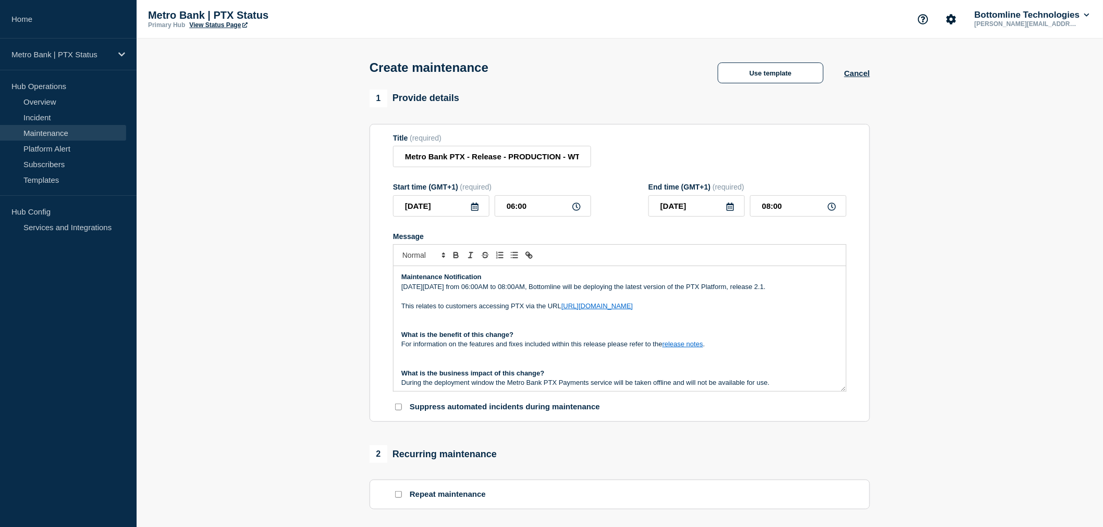
drag, startPoint x: 807, startPoint y: 285, endPoint x: 763, endPoint y: 288, distance: 44.4
click at [763, 288] on p "[DATE][DATE] from 06:00AM to 08:00AM, Bottomline will be deploying the latest v…" at bounding box center [619, 286] width 437 height 9
click at [793, 318] on p "Message" at bounding box center [619, 315] width 437 height 9
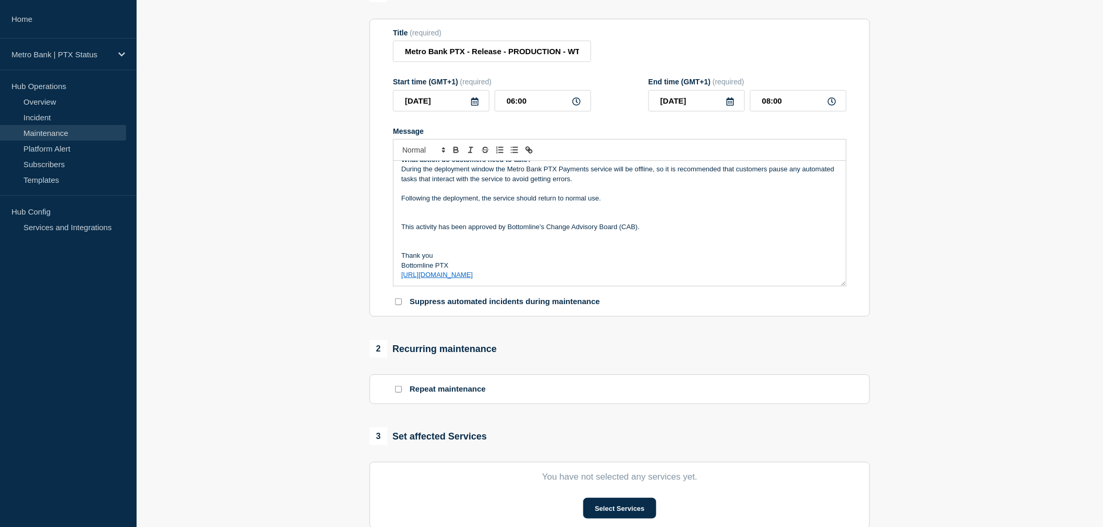
scroll to position [231, 0]
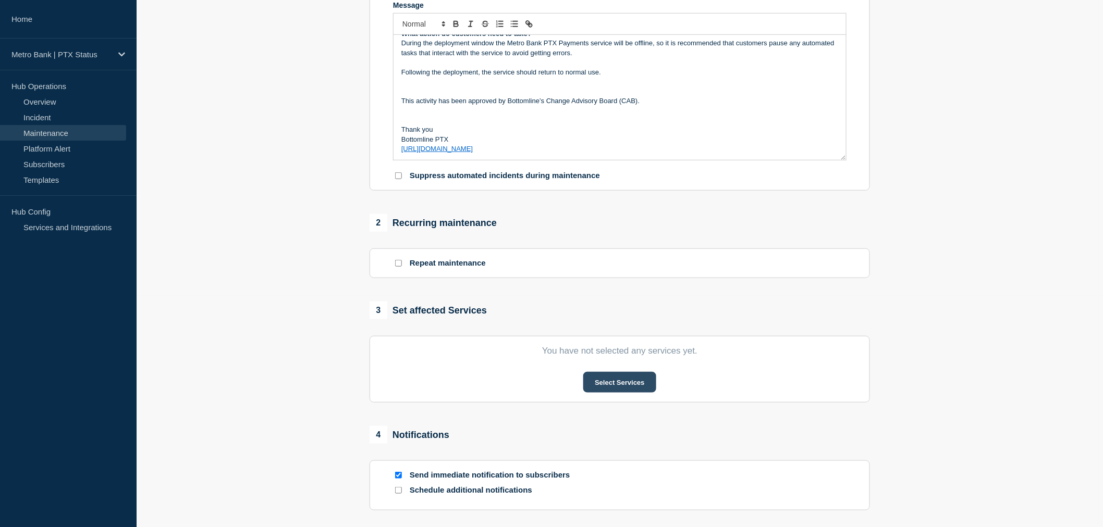
click at [602, 381] on button "Select Services" at bounding box center [619, 382] width 72 height 21
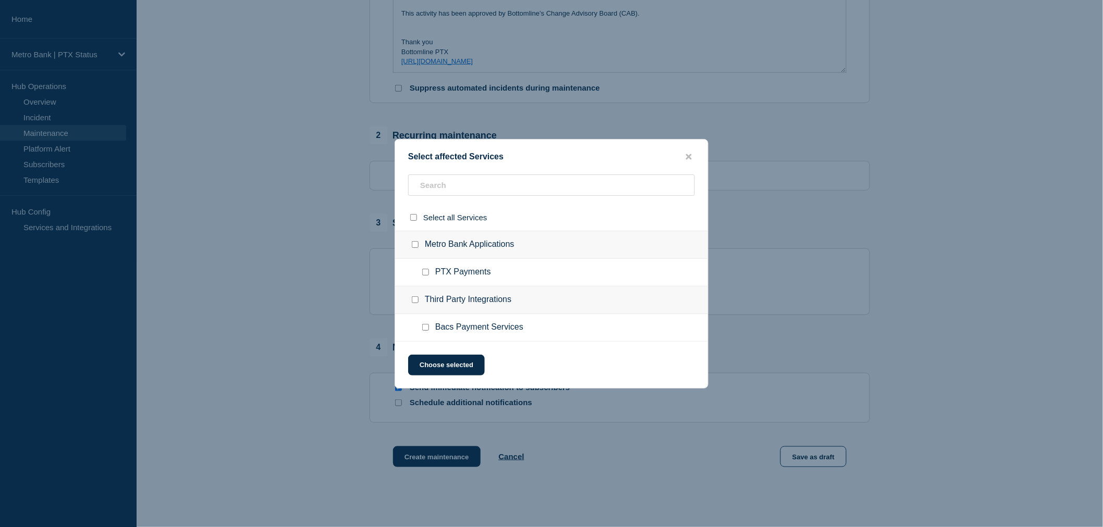
scroll to position [347, 0]
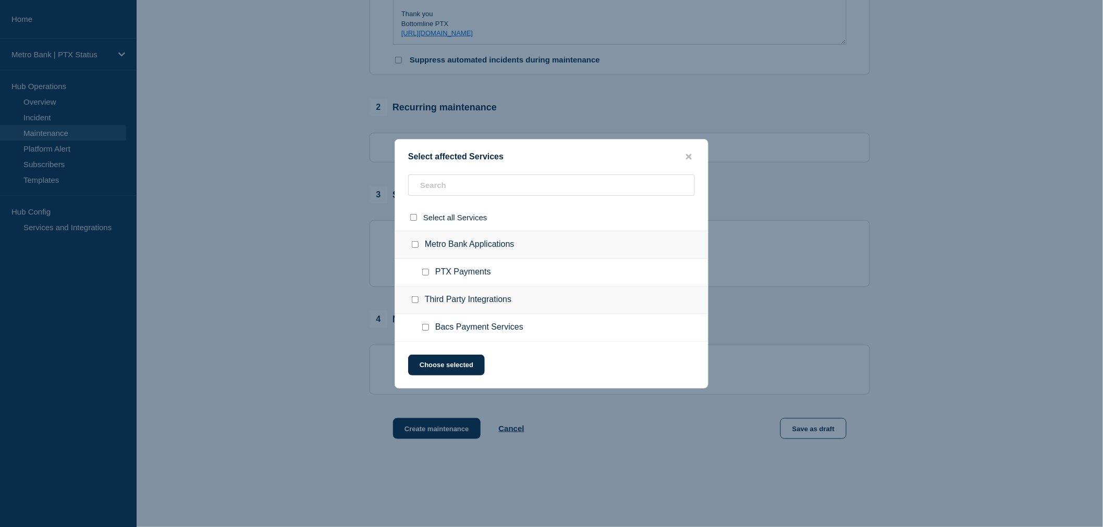
click at [425, 274] on input "PTX Payments checkbox" at bounding box center [425, 272] width 7 height 7
checkbox input "true"
click at [458, 366] on button "Choose selected" at bounding box center [446, 365] width 77 height 21
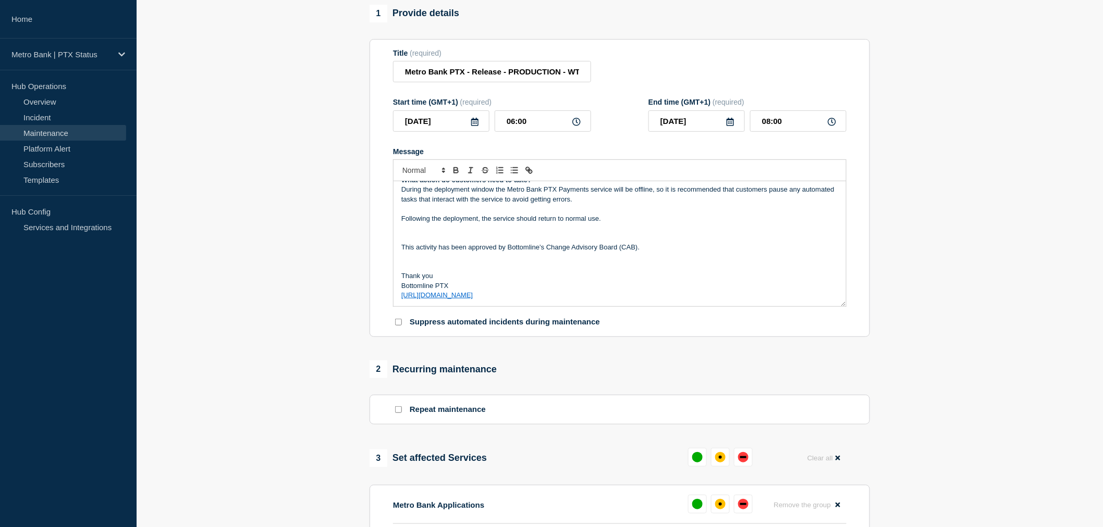
scroll to position [174, 0]
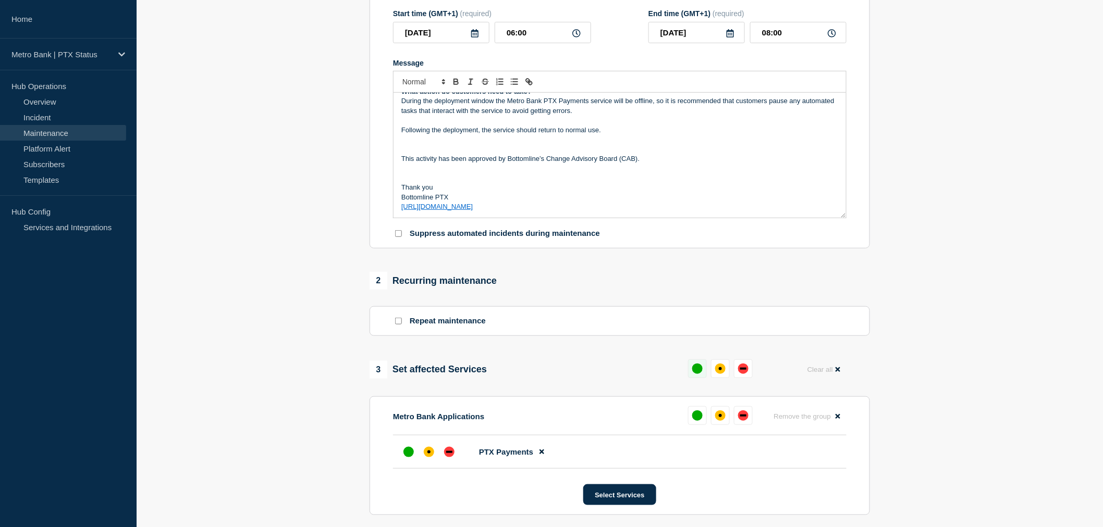
click at [692, 375] on button at bounding box center [697, 369] width 19 height 19
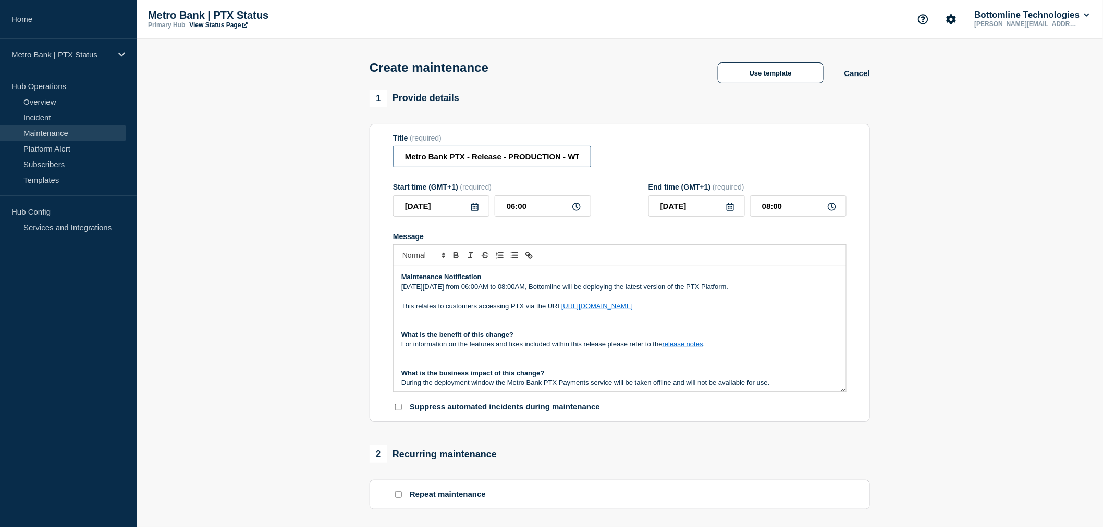
scroll to position [0, 25]
drag, startPoint x: 431, startPoint y: 164, endPoint x: 686, endPoint y: 8, distance: 298.7
click at [702, 149] on div "Title (required) Metro Bank PTX - Release - PRODUCTION - WT-59022" at bounding box center [619, 151] width 453 height 34
drag, startPoint x: 711, startPoint y: 69, endPoint x: 622, endPoint y: 153, distance: 122.4
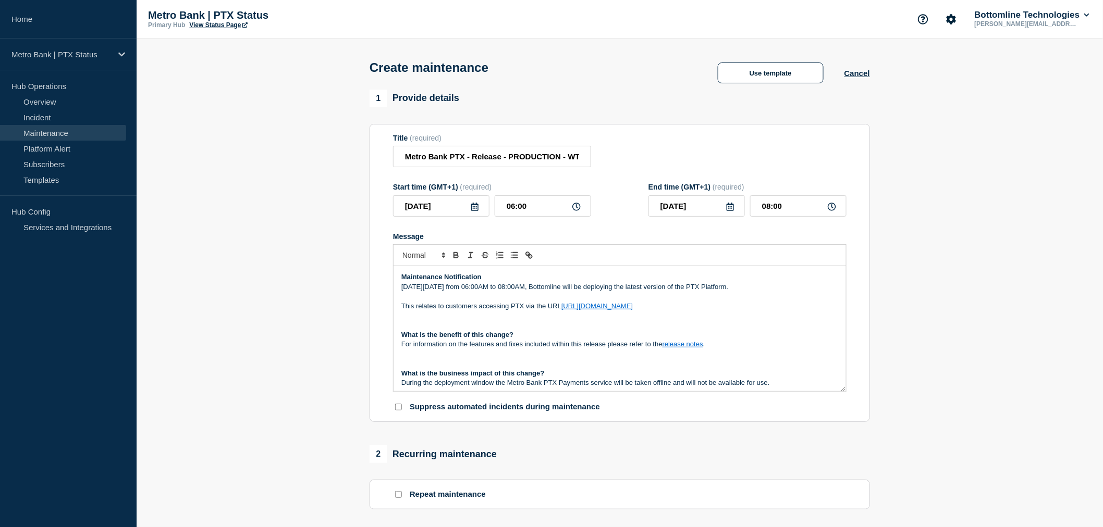
click at [711, 68] on div "Use template" at bounding box center [771, 73] width 148 height 21
drag, startPoint x: 572, startPoint y: 160, endPoint x: 652, endPoint y: 155, distance: 80.4
click at [652, 155] on div "Title (required) Metro Bank PTX - Release - PRODUCTION - WT-59022" at bounding box center [619, 151] width 453 height 34
click at [654, 124] on div "1 Provide details Title (required) Metro Bank PTX - Release - PRODUCTION - WT-5…" at bounding box center [620, 256] width 500 height 333
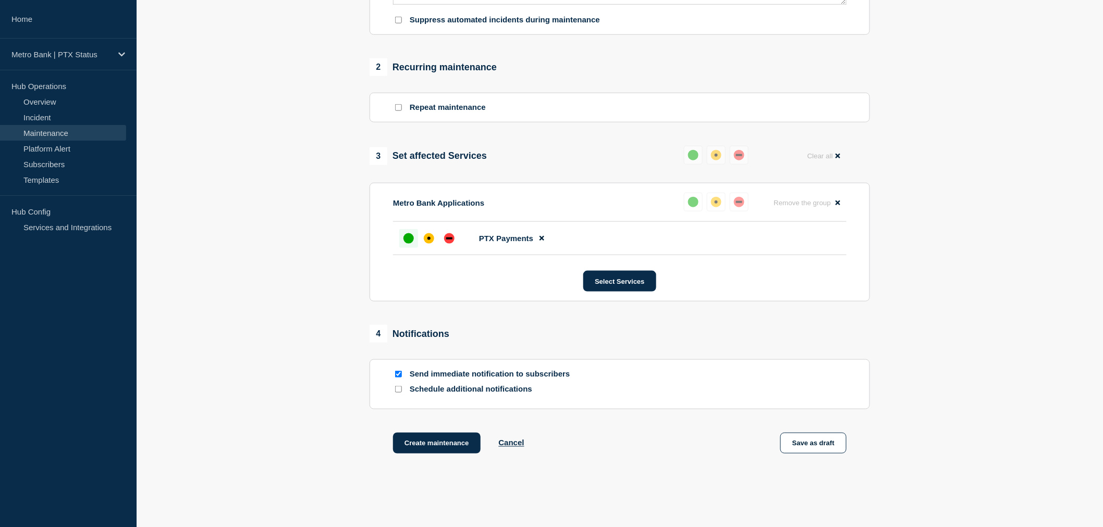
scroll to position [438, 0]
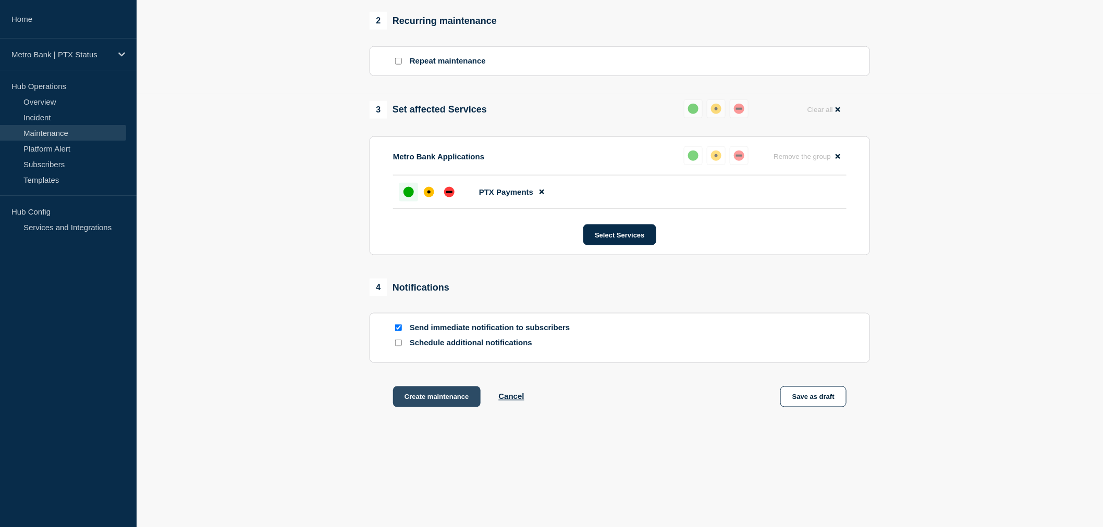
click at [444, 402] on button "Create maintenance" at bounding box center [437, 397] width 88 height 21
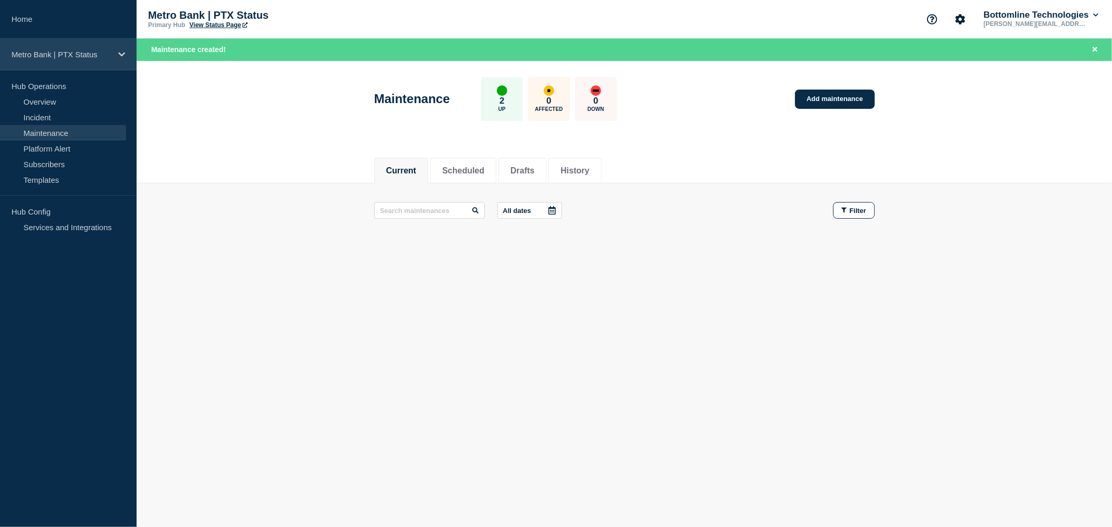
click at [63, 52] on p "Metro Bank | PTX Status" at bounding box center [61, 54] width 100 height 9
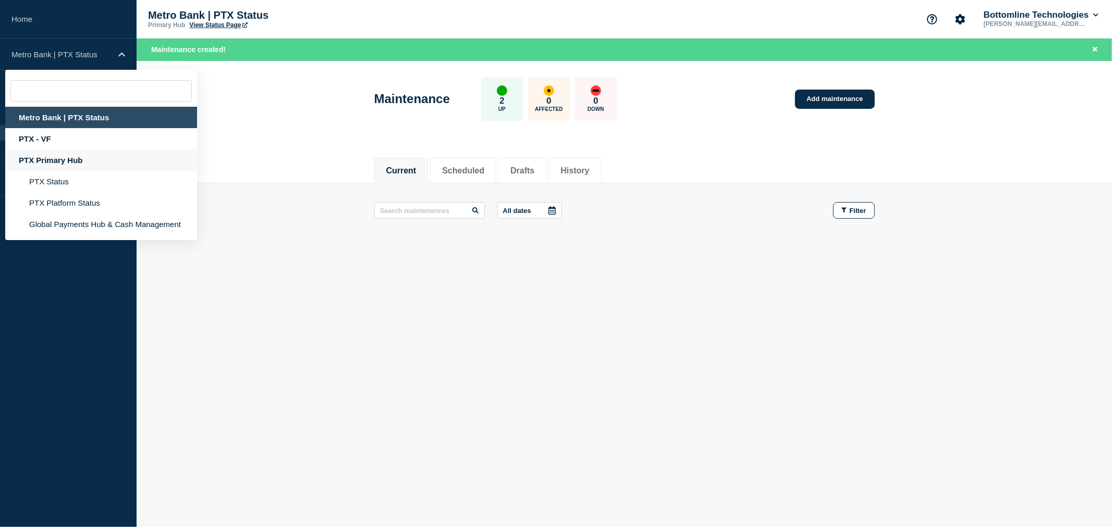
click at [63, 155] on div "PTX Primary Hub" at bounding box center [101, 160] width 192 height 21
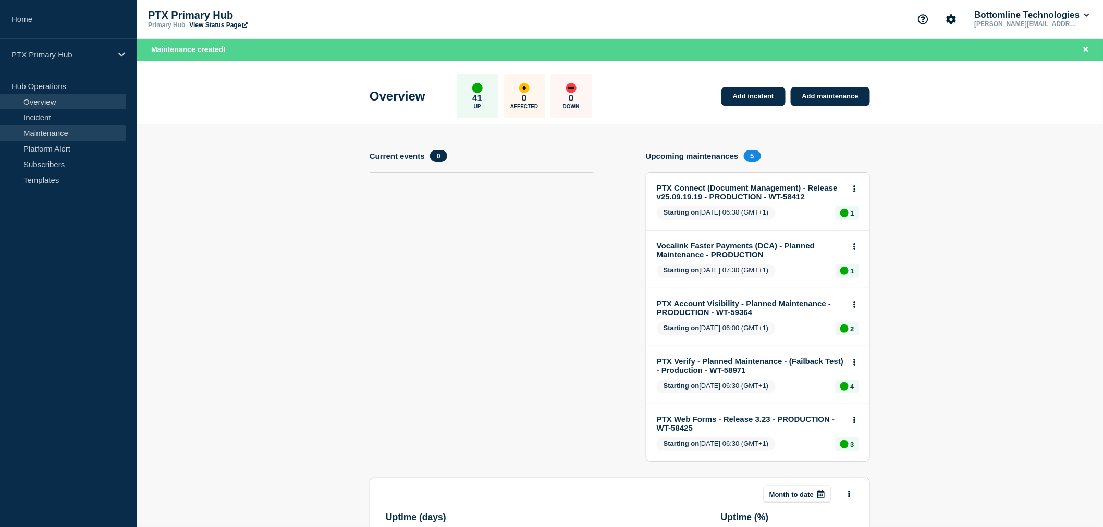
click at [75, 136] on link "Maintenance" at bounding box center [63, 133] width 126 height 16
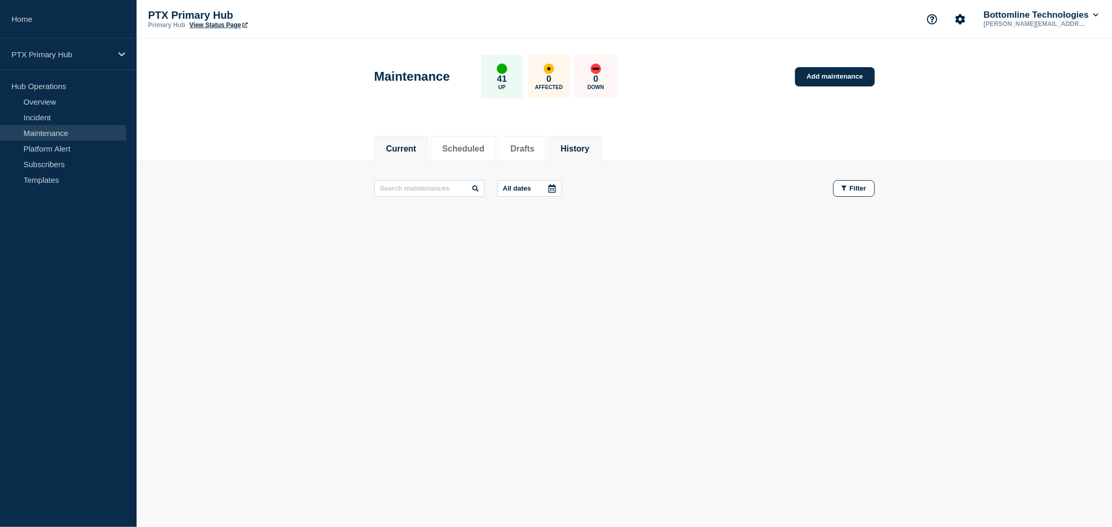
click at [584, 140] on li "History" at bounding box center [574, 149] width 53 height 26
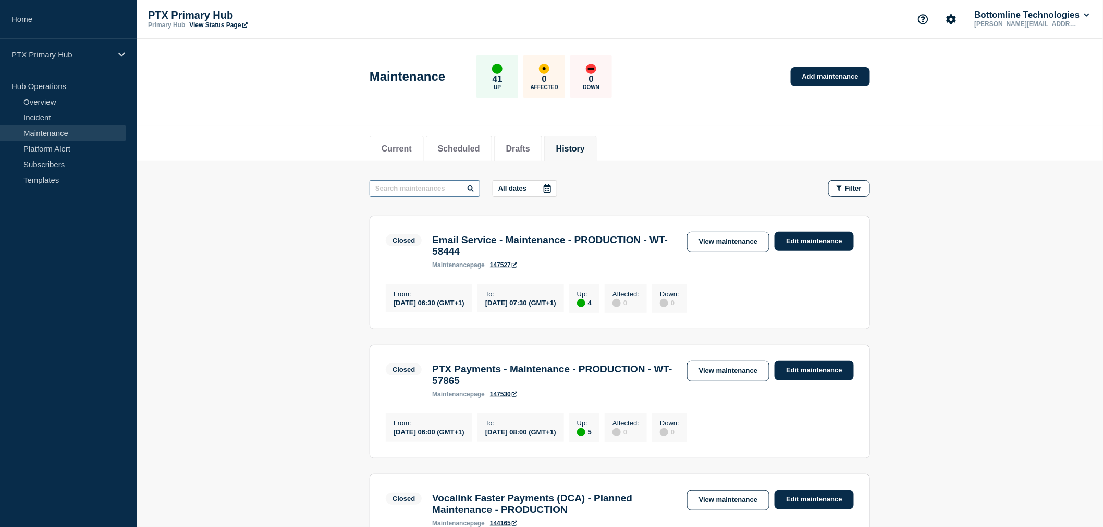
click at [411, 190] on input "text" at bounding box center [425, 188] width 110 height 17
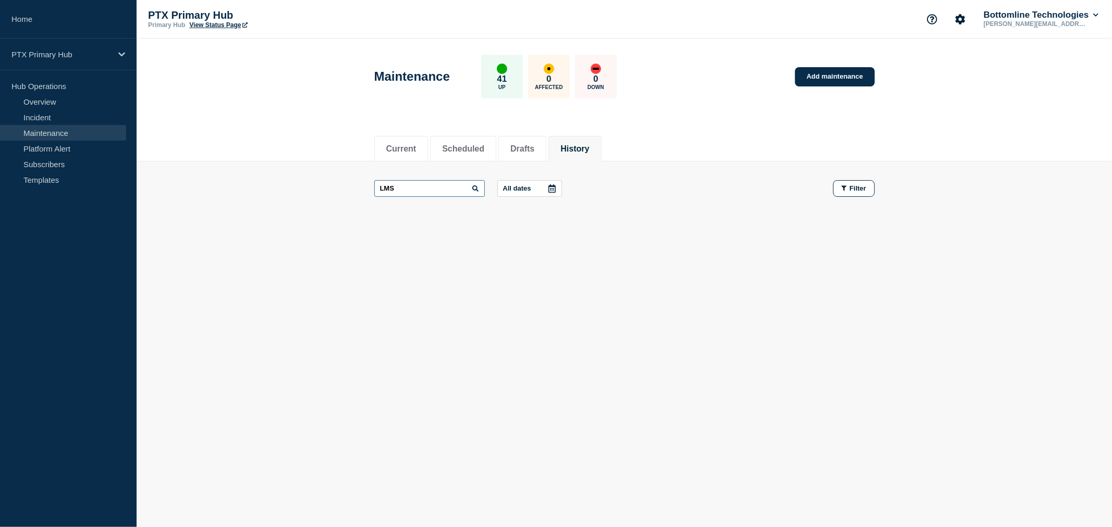
drag, startPoint x: 418, startPoint y: 192, endPoint x: 262, endPoint y: 177, distance: 157.0
click at [304, 174] on main "LMS All dates Filter" at bounding box center [624, 189] width 975 height 54
type input "Link Management"
drag, startPoint x: 449, startPoint y: 195, endPoint x: 324, endPoint y: 181, distance: 125.3
click at [325, 183] on main "Link Management All dates Filter" at bounding box center [624, 189] width 975 height 54
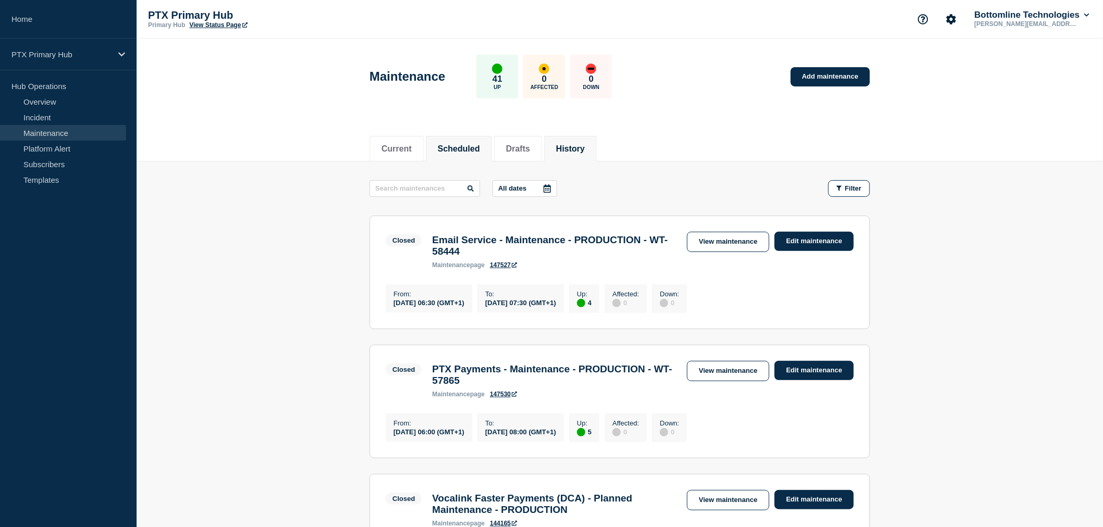
click at [476, 158] on li "Scheduled" at bounding box center [459, 149] width 66 height 26
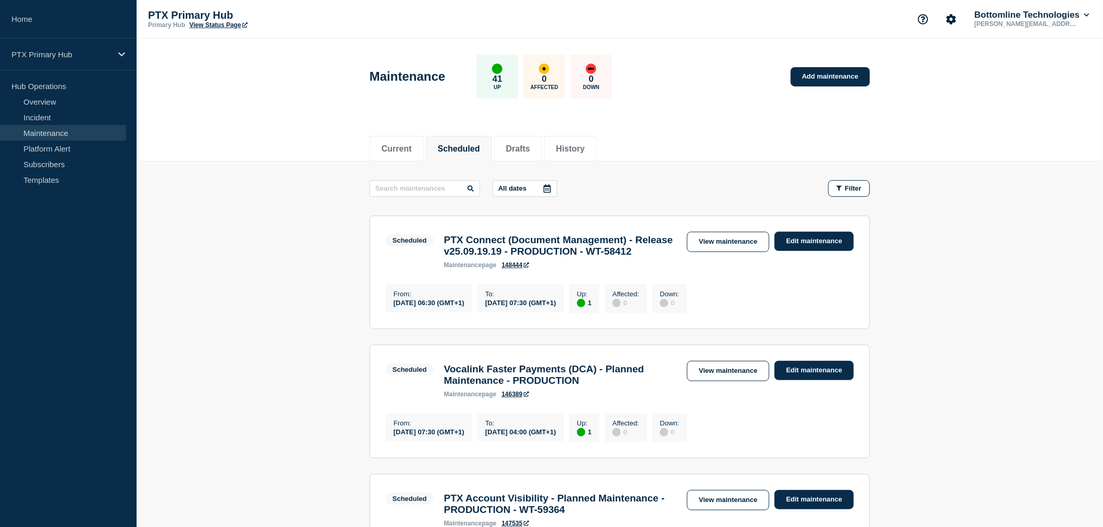
click at [476, 158] on li "Scheduled" at bounding box center [459, 149] width 66 height 26
click at [717, 247] on link "View maintenance" at bounding box center [728, 242] width 82 height 20
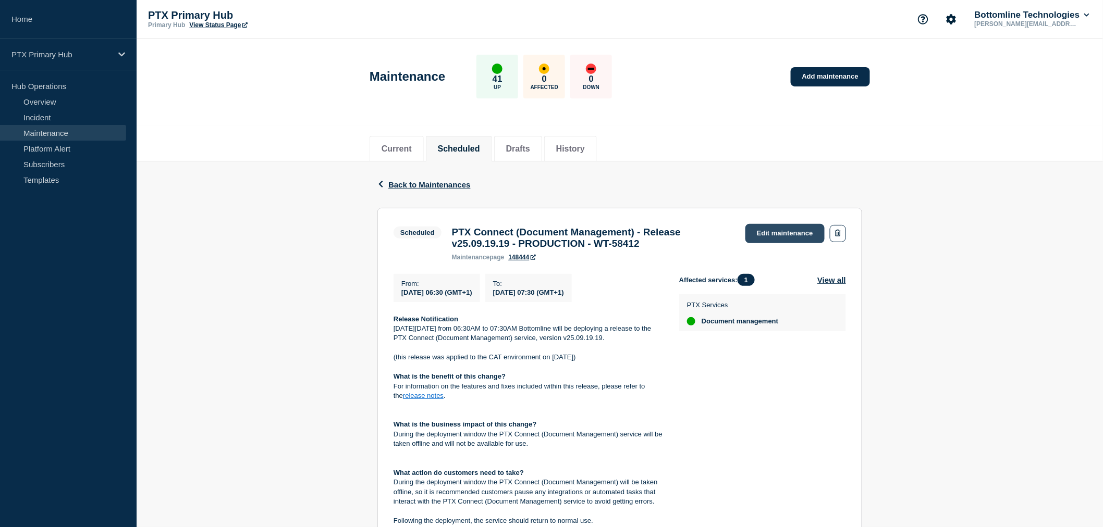
click at [773, 237] on link "Edit maintenance" at bounding box center [784, 233] width 79 height 19
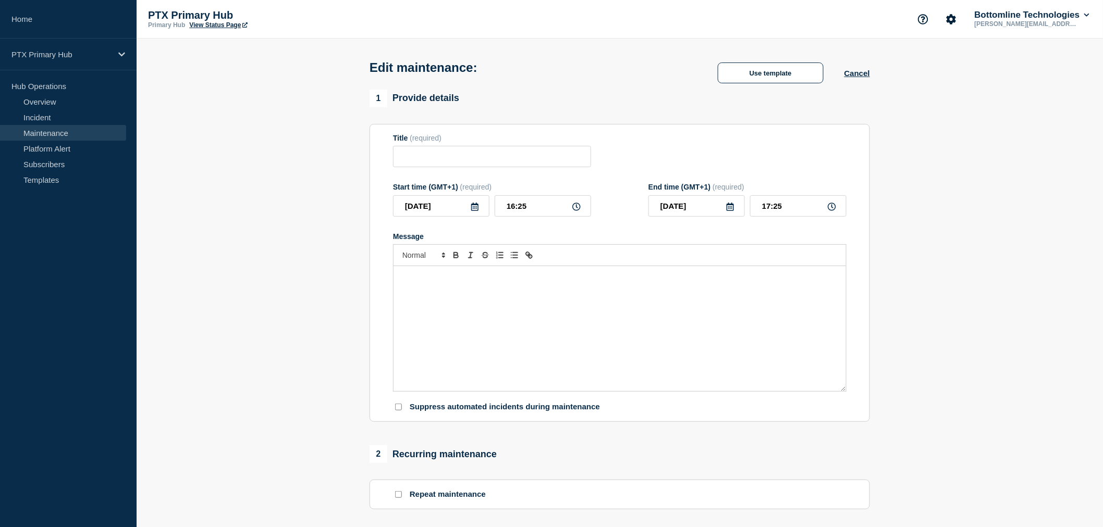
type input "PTX Connect (Document Management) - Release v25.09.19.19 - PRODUCTION - WT-58412"
type input "2025-10-09"
type input "06:30"
type input "2025-10-09"
type input "07:30"
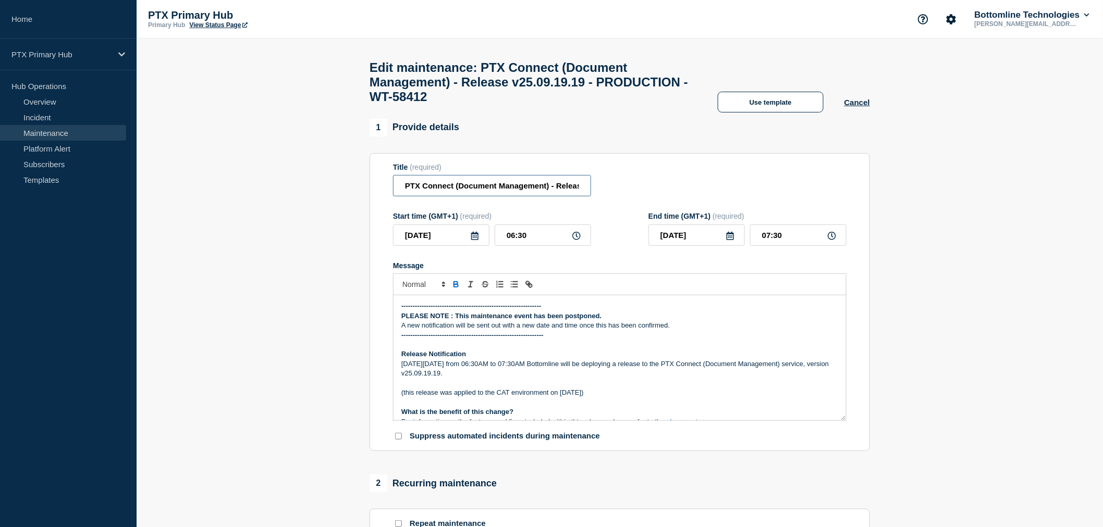
click at [397, 195] on input "PTX Connect (Document Management) - Release v25.09.19.19 - PRODUCTION - WT-58412" at bounding box center [492, 185] width 198 height 21
type input "POSTPONED | PTX Connect (Document Management) - Release v25.09.19.19 - PRODUCTI…"
click at [655, 340] on p "---------------------------------------------------------------" at bounding box center [619, 335] width 437 height 9
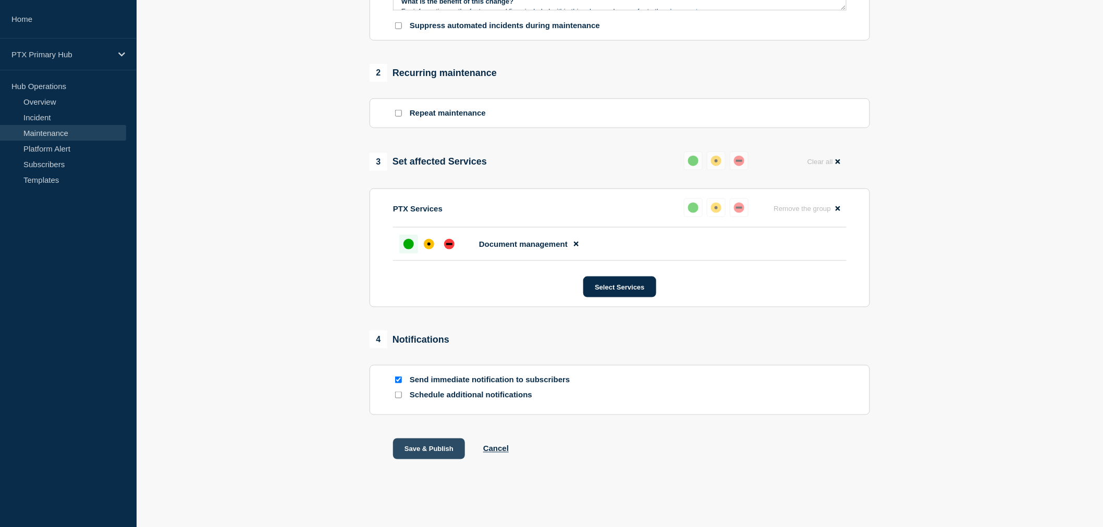
click at [427, 445] on button "Save & Publish" at bounding box center [429, 449] width 72 height 21
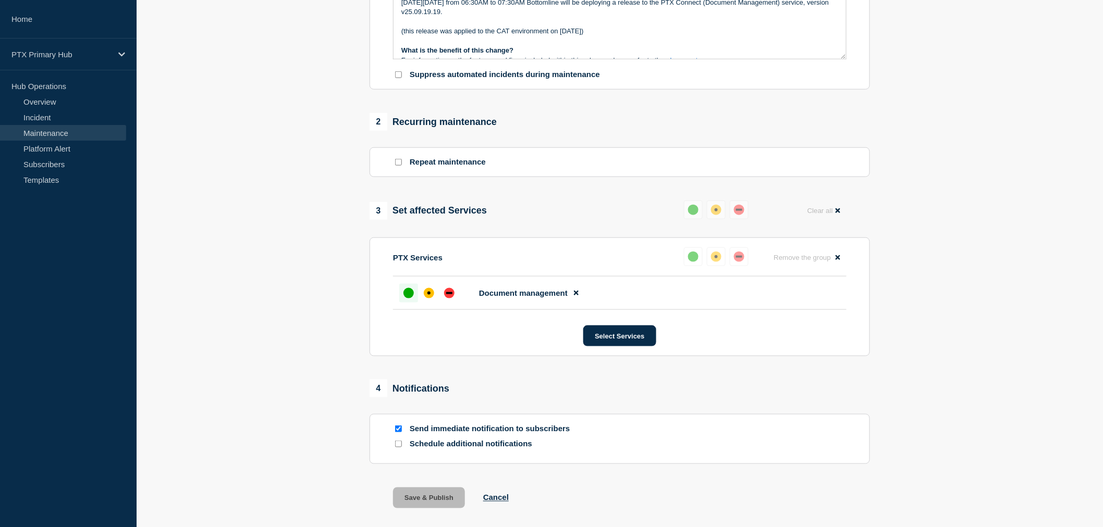
scroll to position [132, 0]
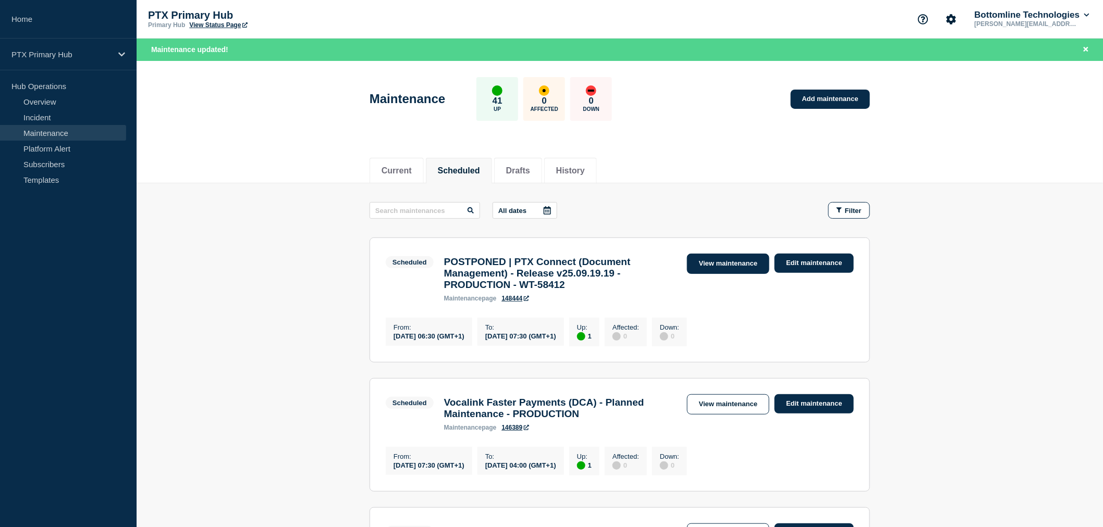
click at [707, 262] on link "View maintenance" at bounding box center [728, 264] width 82 height 20
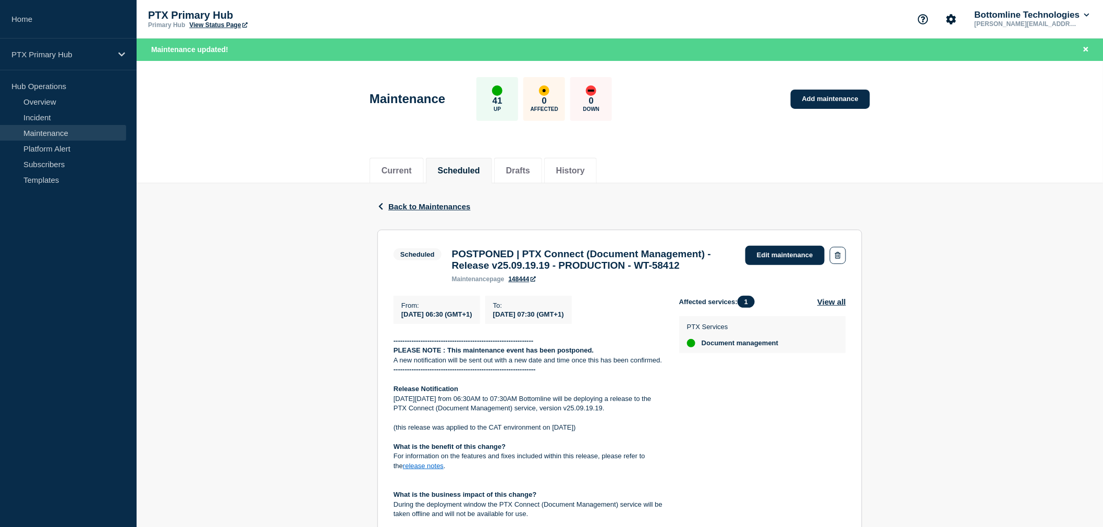
drag, startPoint x: 947, startPoint y: 274, endPoint x: 1108, endPoint y: 294, distance: 161.9
click at [947, 274] on div "Back Back to Maintenances Scheduled POSTPONED | PTX Connect (Document Managemen…" at bounding box center [620, 494] width 966 height 623
drag, startPoint x: 929, startPoint y: 419, endPoint x: 706, endPoint y: 466, distance: 228.1
click at [929, 419] on div "Back Back to Maintenances Scheduled POSTPONED | PTX Connect (Document Managemen…" at bounding box center [620, 494] width 966 height 623
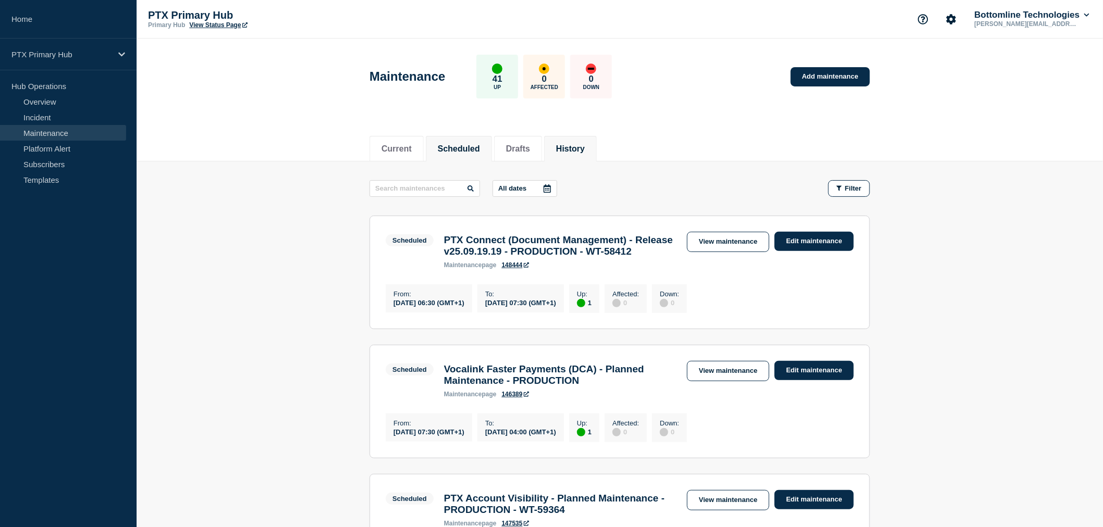
click at [572, 144] on button "History" at bounding box center [570, 148] width 29 height 9
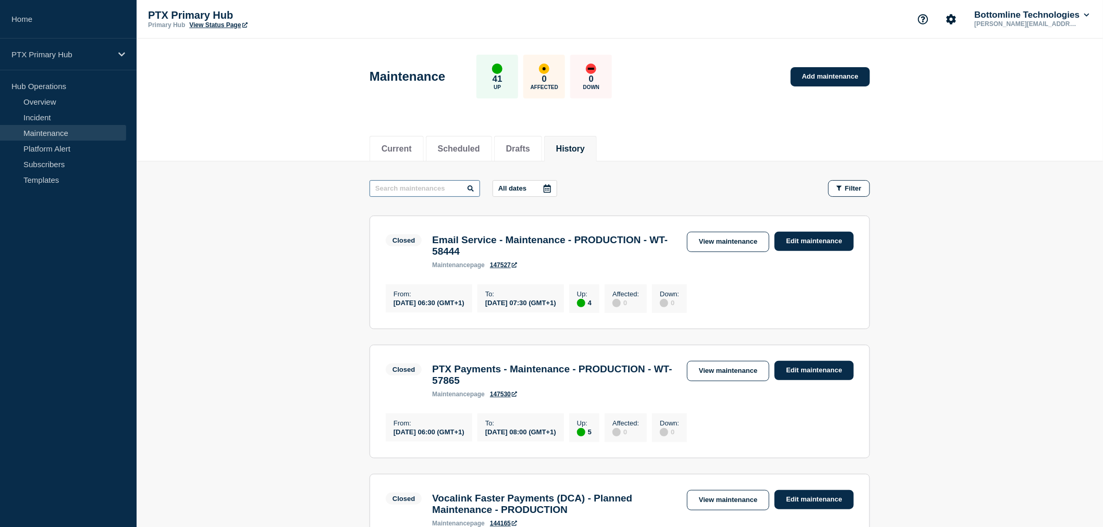
click at [446, 185] on input "text" at bounding box center [425, 188] width 110 height 17
type input "postponed"
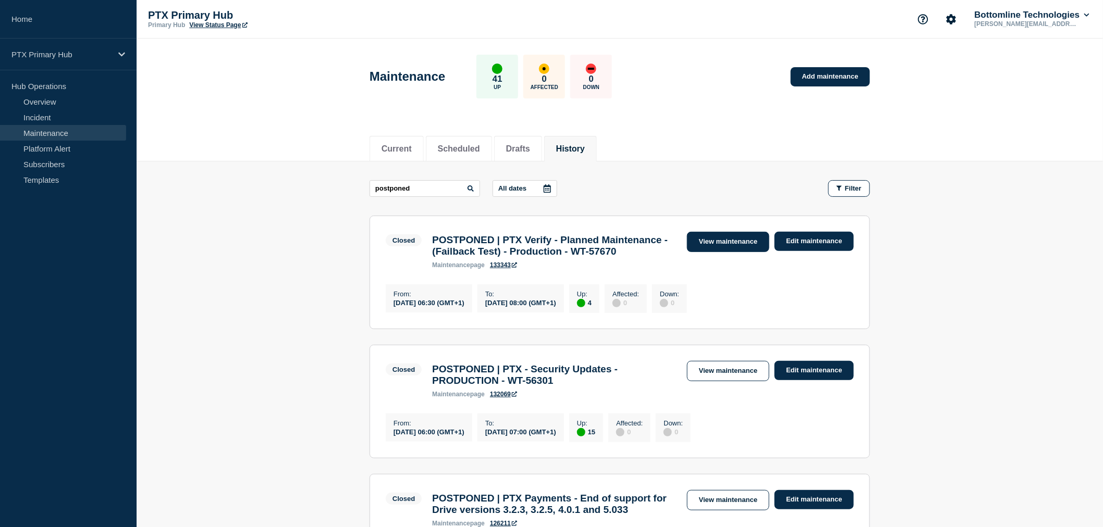
click at [743, 240] on link "View maintenance" at bounding box center [728, 242] width 82 height 20
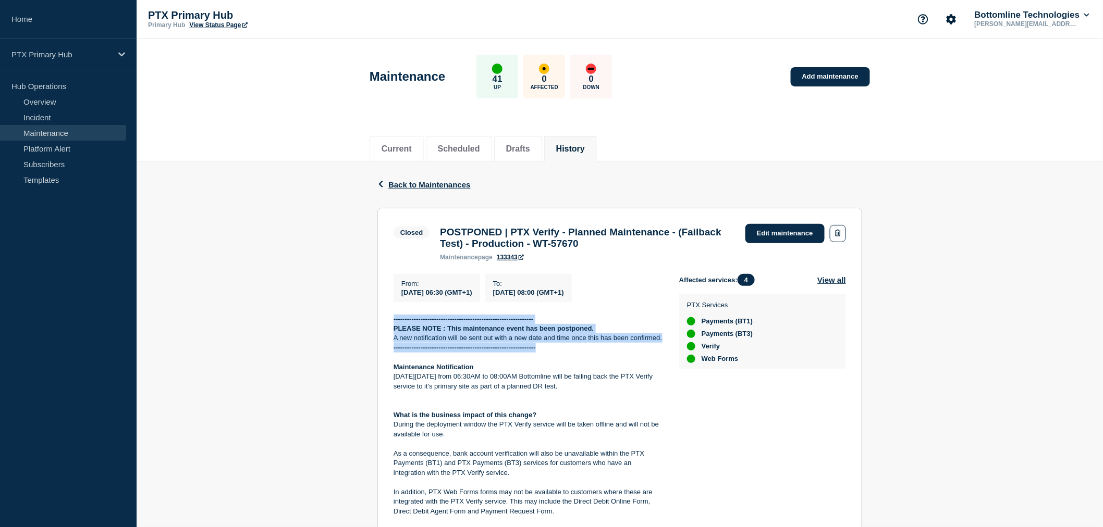
drag, startPoint x: 572, startPoint y: 355, endPoint x: 368, endPoint y: 322, distance: 206.0
click at [368, 322] on div "Back Back to Maintenances Closed POSTPONED | PTX Verify - Planned Maintenance -…" at bounding box center [620, 521] width 966 height 719
copy div "-------------------------------------------------------------- PLEASE NOTE : Th…"
